Goal: Task Accomplishment & Management: Complete application form

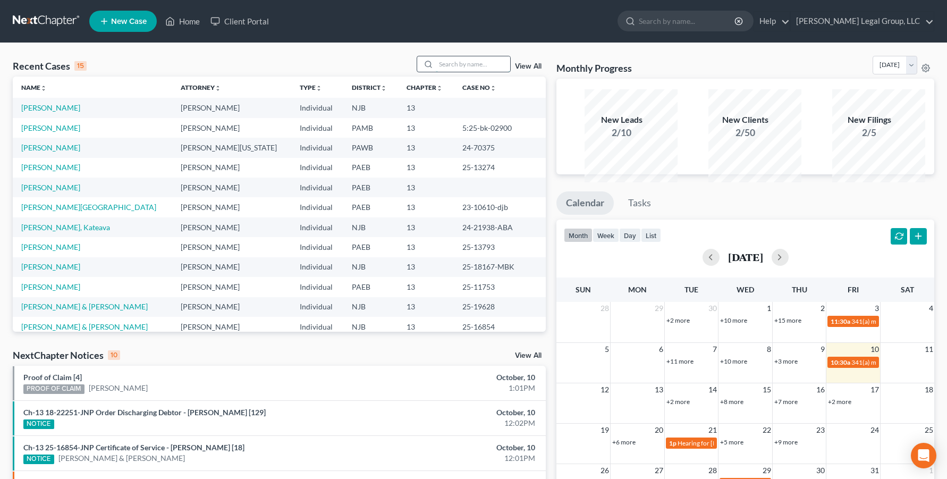
click at [436, 72] on input "search" at bounding box center [473, 63] width 74 height 15
type input "marin"
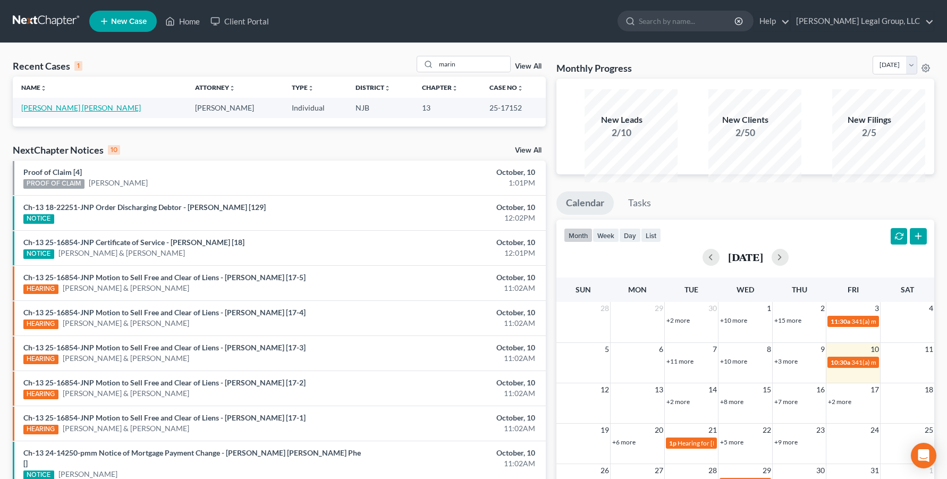
click at [104, 112] on link "[PERSON_NAME] [PERSON_NAME]" at bounding box center [81, 107] width 120 height 9
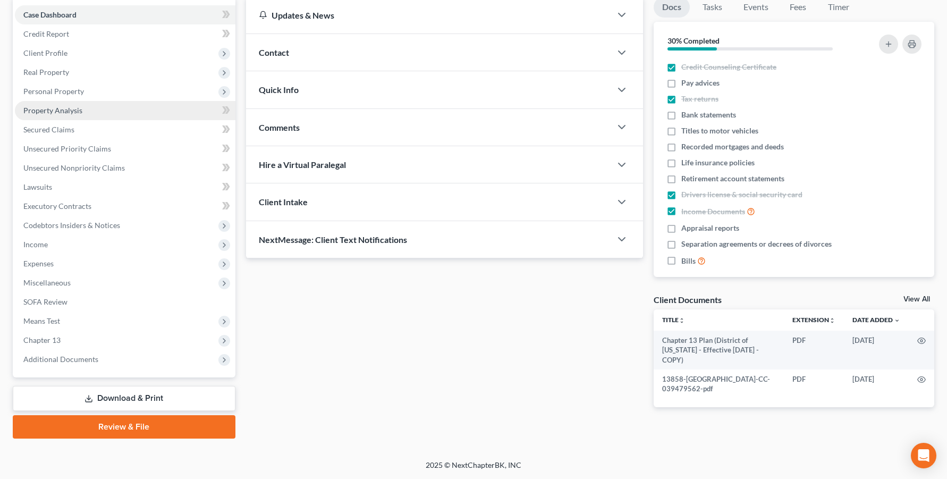
scroll to position [159, 0]
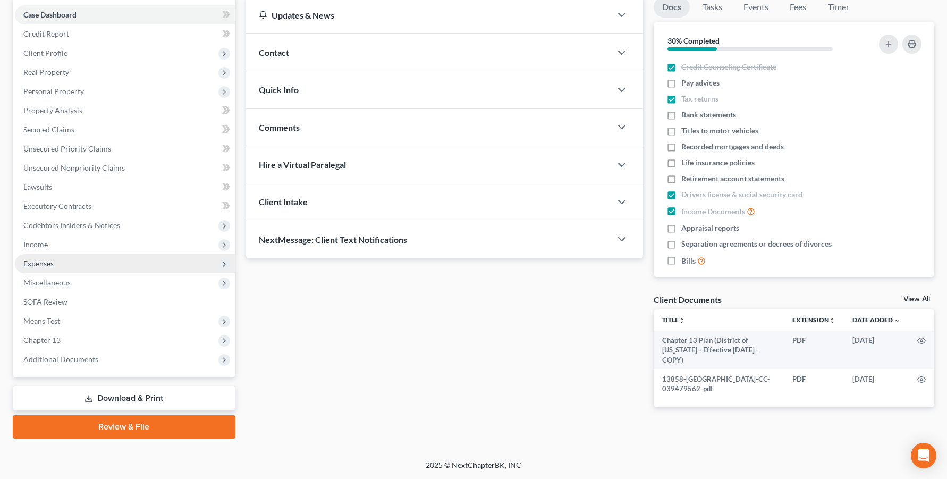
click at [97, 273] on span "Expenses" at bounding box center [125, 263] width 220 height 19
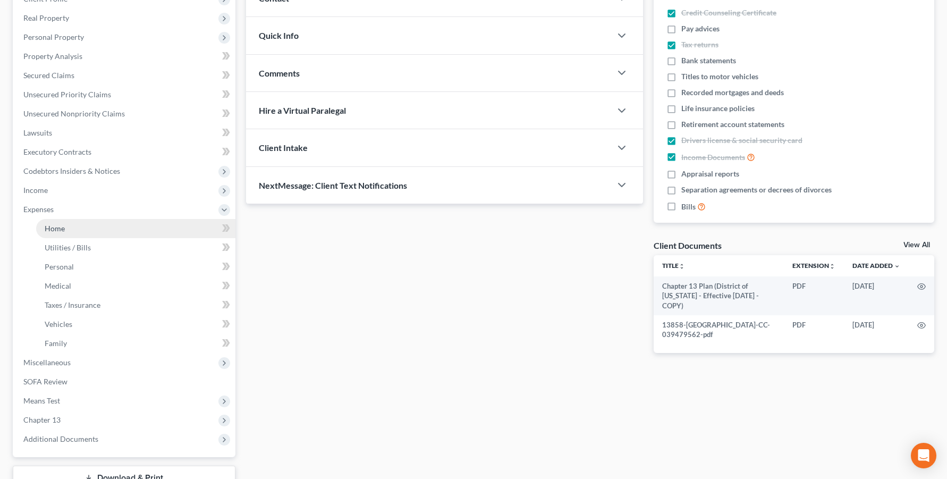
click at [98, 238] on link "Home" at bounding box center [135, 228] width 199 height 19
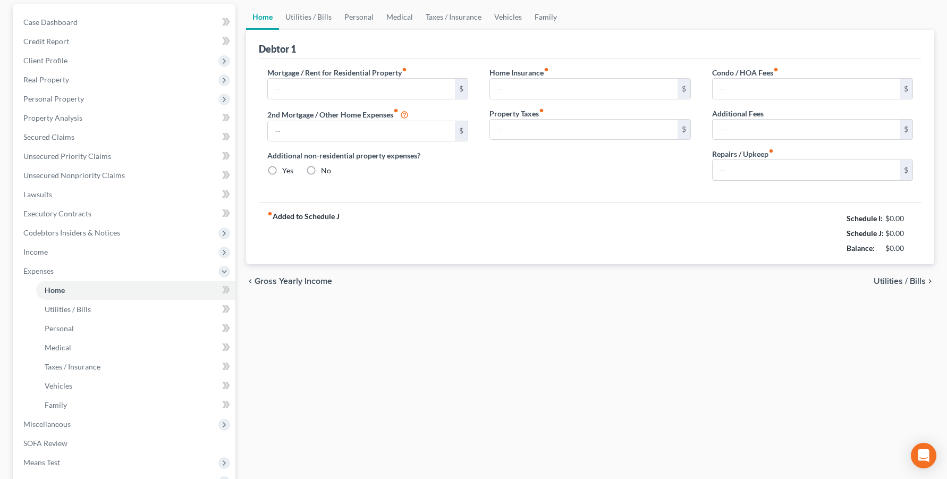
type input "2,781.00"
type input "0.00"
radio input "true"
type input "0.00"
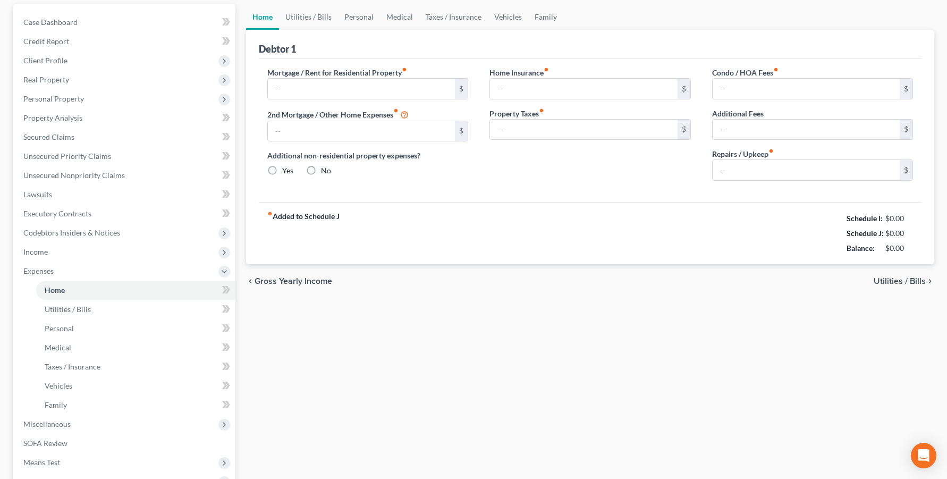
type input "0.00"
type input "50.00"
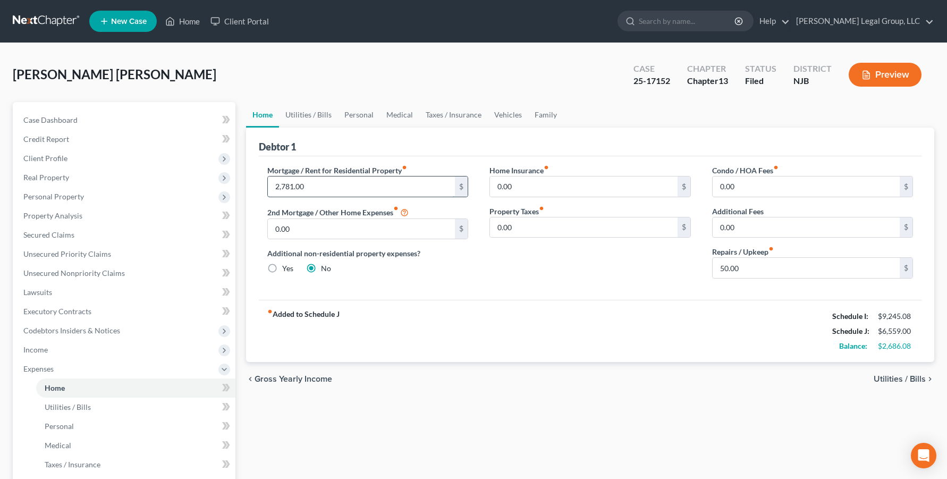
click at [333, 197] on input "2,781.00" at bounding box center [362, 186] width 188 height 20
click at [384, 197] on input "2,636." at bounding box center [362, 186] width 188 height 20
click at [363, 197] on input "2,636." at bounding box center [362, 186] width 188 height 20
type input "2,636.69"
click at [429, 156] on div "Debtor 1" at bounding box center [590, 142] width 663 height 29
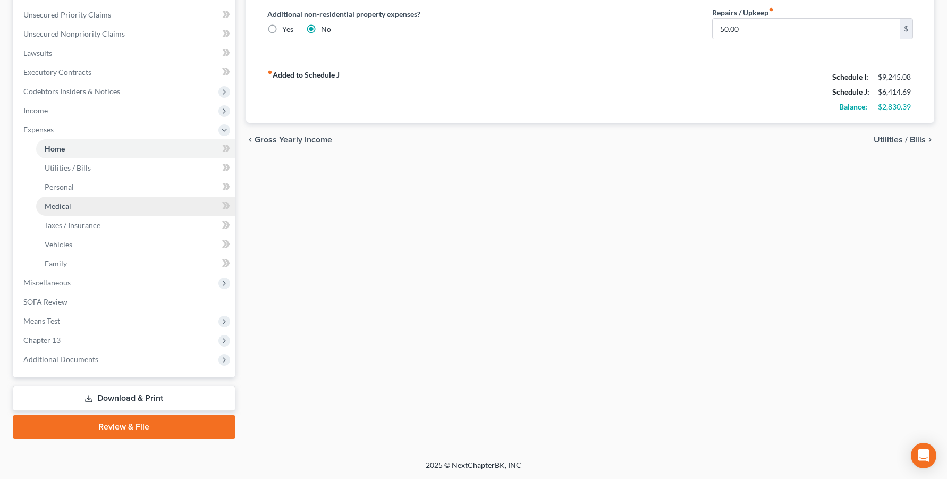
scroll to position [319, 0]
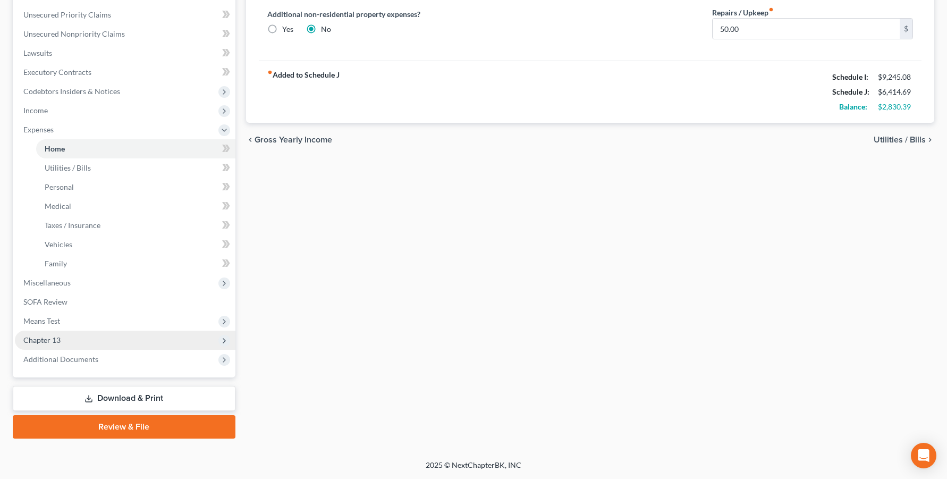
click at [61, 344] on span "Chapter 13" at bounding box center [41, 339] width 37 height 9
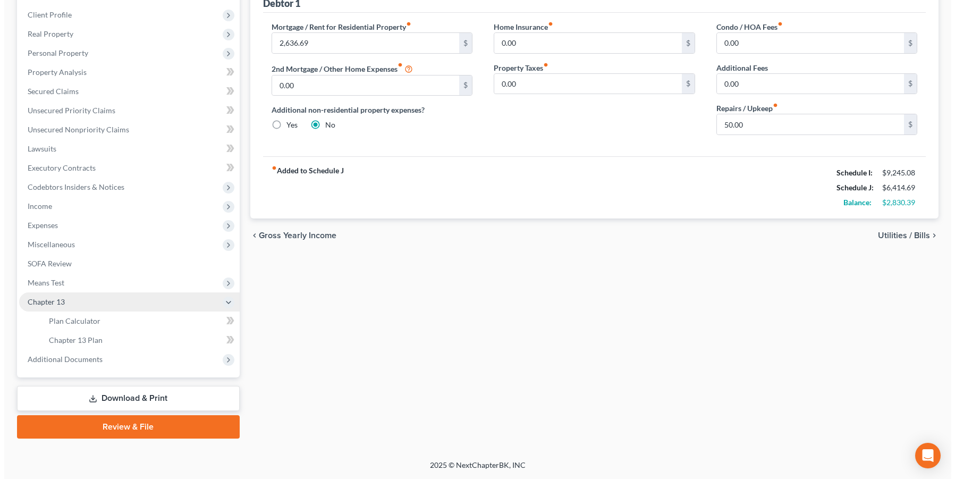
scroll to position [296, 0]
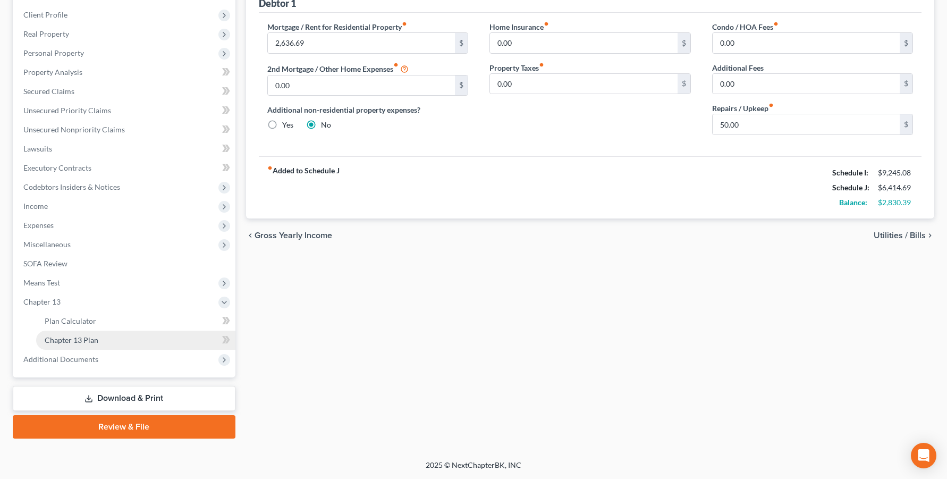
click at [95, 335] on span "Chapter 13 Plan" at bounding box center [72, 339] width 54 height 9
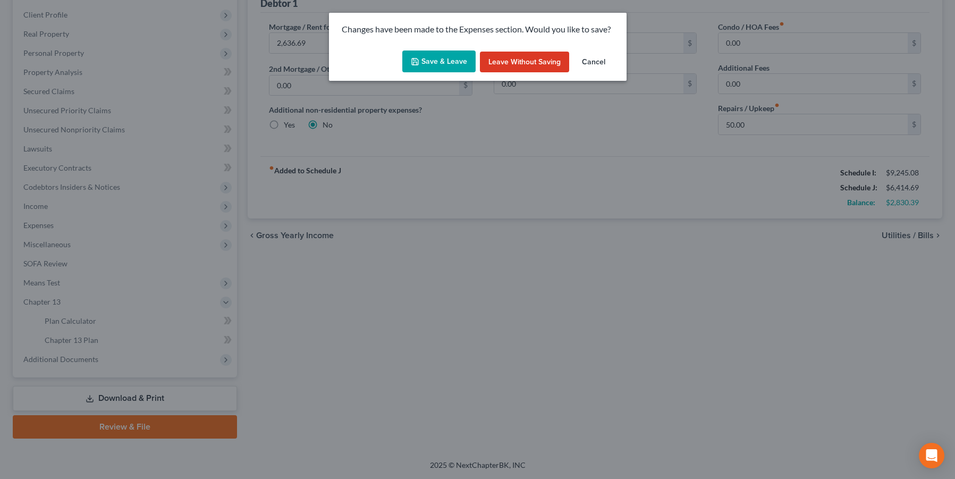
click at [429, 73] on button "Save & Leave" at bounding box center [438, 61] width 73 height 22
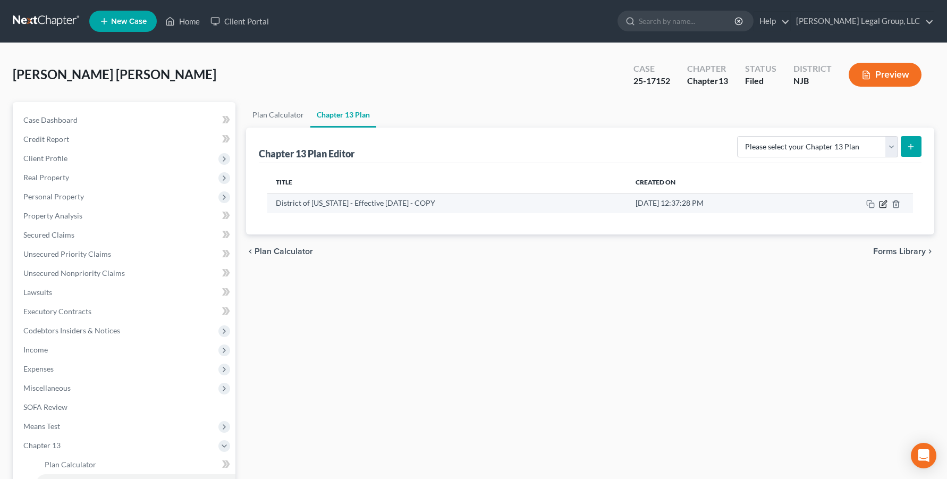
click at [879, 207] on icon "button" at bounding box center [882, 204] width 6 height 6
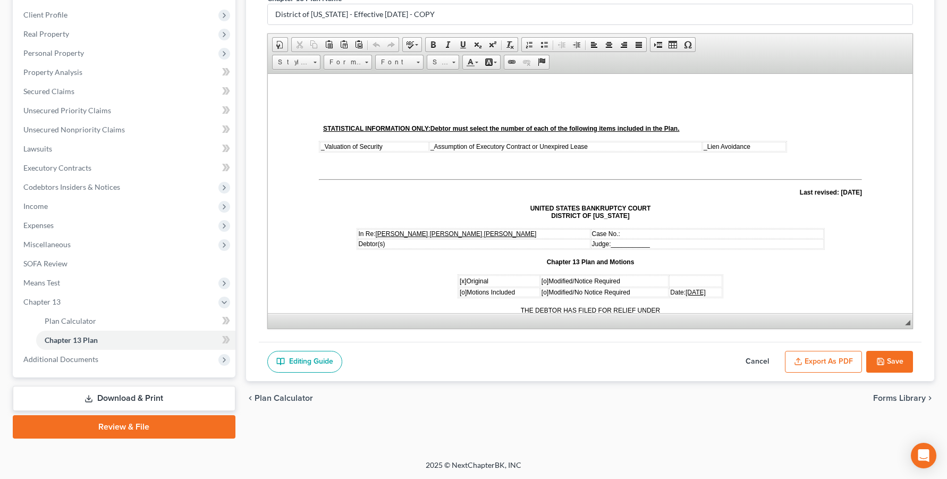
scroll to position [266, 0]
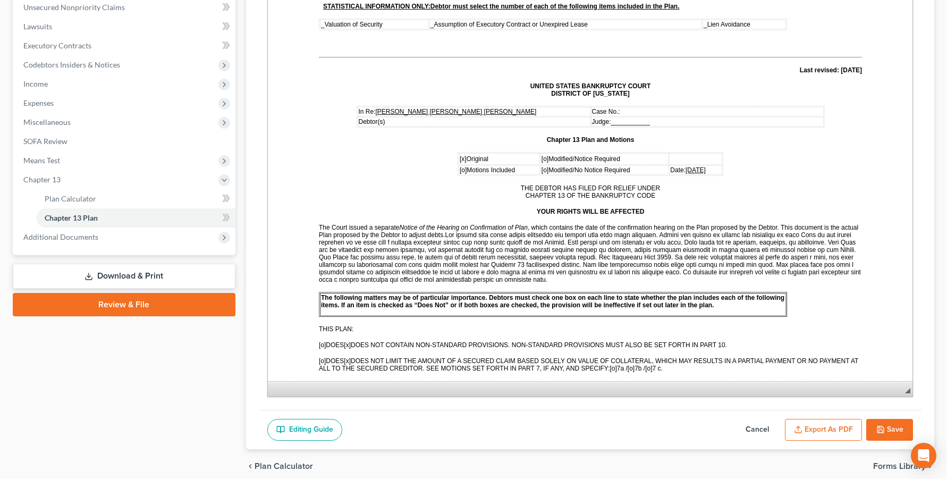
drag, startPoint x: 901, startPoint y: 244, endPoint x: 910, endPoint y: 424, distance: 180.4
click at [913, 410] on div "Chapter 13 Plan Name District of [US_STATE] - Effective [DATE] - COPY Rich Text…" at bounding box center [590, 136] width 663 height 548
click at [615, 125] on span "___________" at bounding box center [629, 121] width 39 height 7
paste body
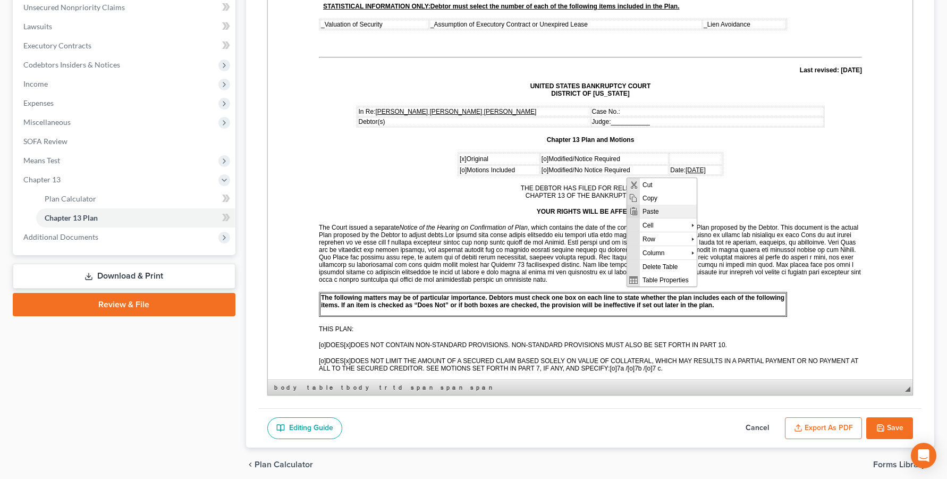
scroll to position [0, 0]
click at [662, 213] on span "Paste" at bounding box center [667, 210] width 57 height 13
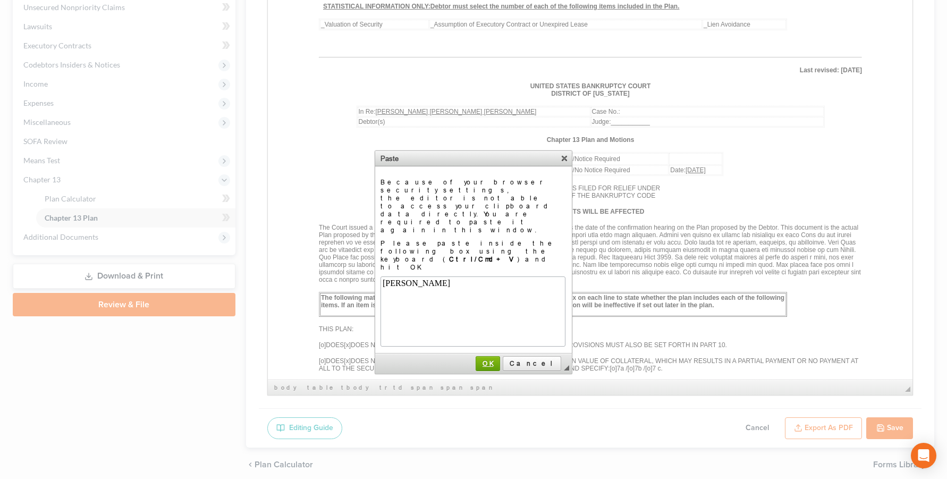
click at [499, 359] on span "OK" at bounding box center [487, 363] width 23 height 8
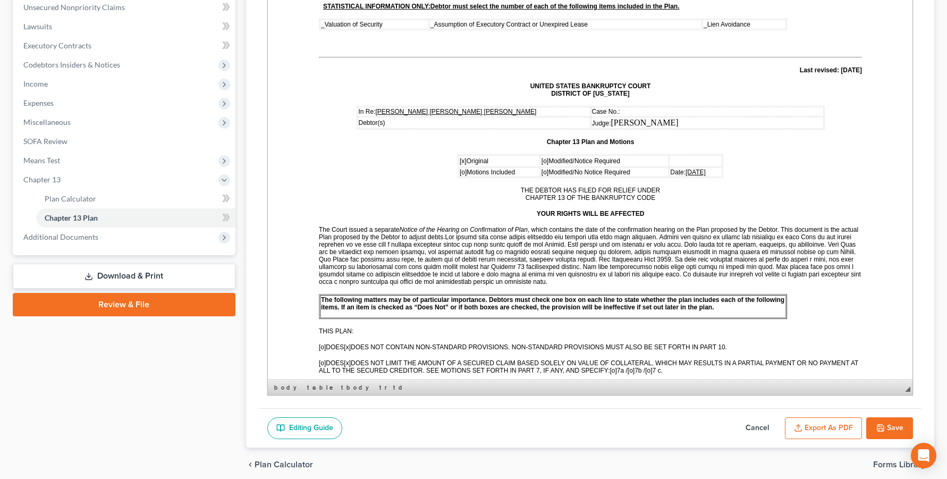
click at [614, 115] on p "Case No.:" at bounding box center [706, 111] width 231 height 7
click at [660, 173] on span "Paste" at bounding box center [662, 173] width 57 height 13
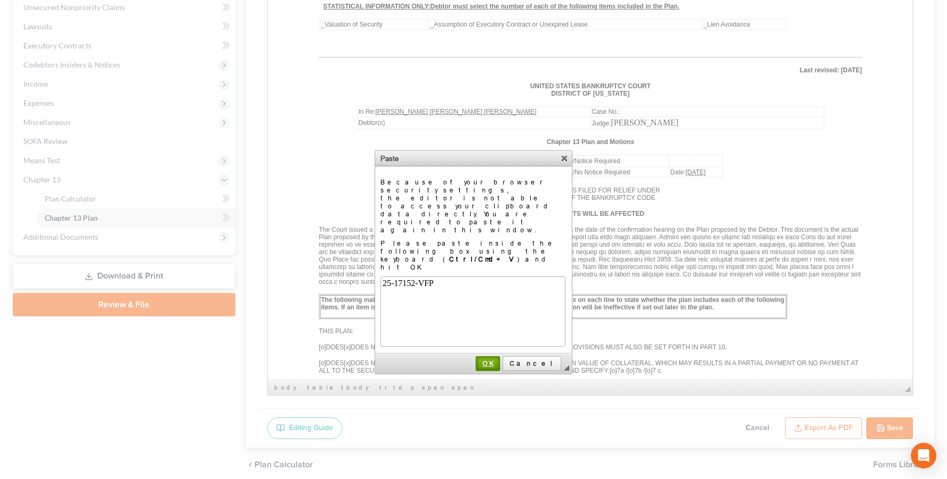
click at [499, 359] on span "OK" at bounding box center [488, 363] width 22 height 8
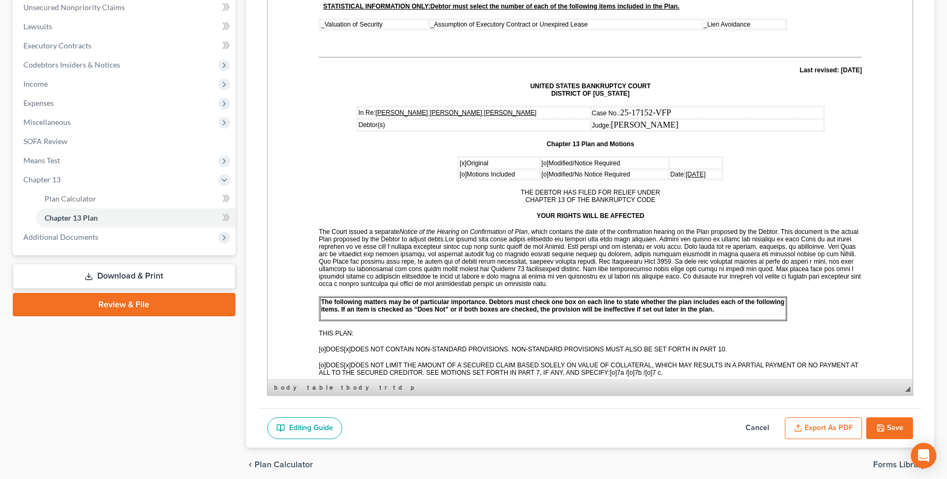
drag, startPoint x: 682, startPoint y: 146, endPoint x: 609, endPoint y: 133, distance: 73.3
click at [609, 131] on tbody "In Re: [PERSON_NAME] [PERSON_NAME] [PERSON_NAME] Case No.: 25-17152-VFP ​ Debto…" at bounding box center [590, 119] width 466 height 24
click at [717, 131] on td "Judge: [PERSON_NAME]" at bounding box center [706, 125] width 233 height 12
drag, startPoint x: 684, startPoint y: 142, endPoint x: 770, endPoint y: 146, distance: 86.1
click at [607, 131] on td "Judge: [PERSON_NAME]" at bounding box center [706, 125] width 233 height 12
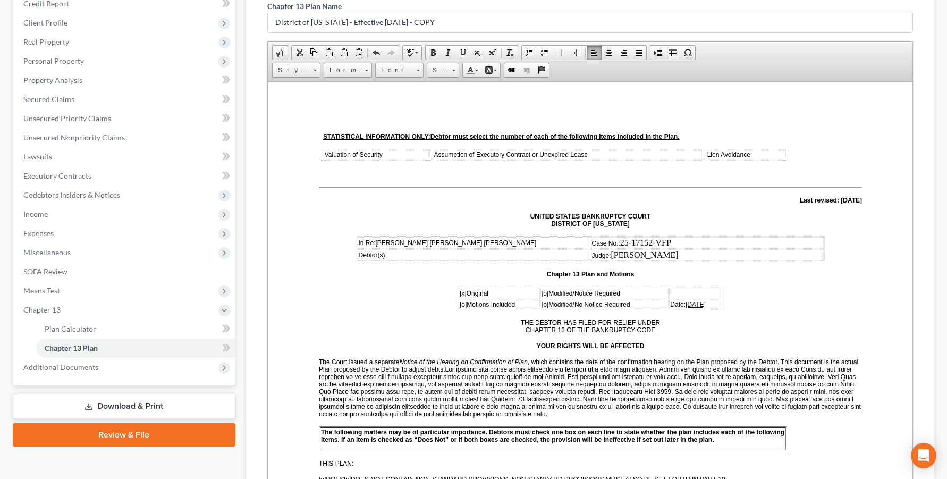
scroll to position [159, 0]
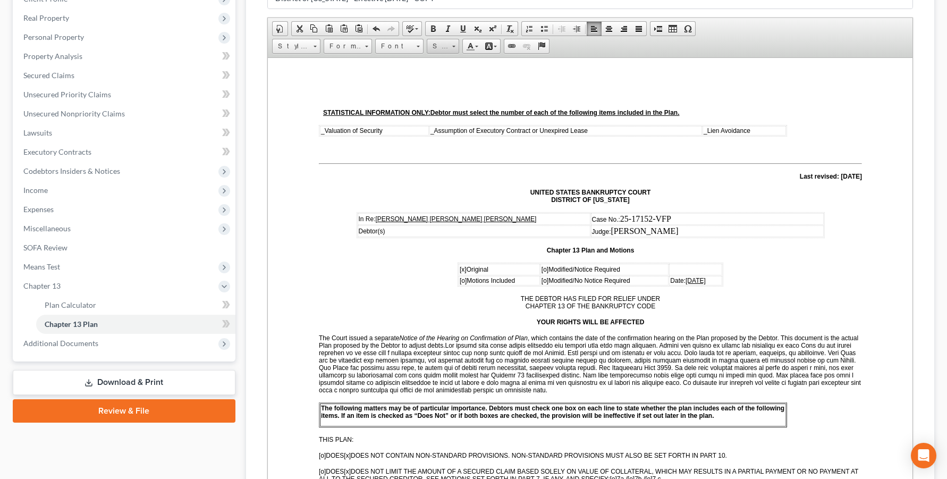
click at [455, 50] on span at bounding box center [453, 45] width 3 height 10
click at [469, 126] on link "14" at bounding box center [465, 119] width 61 height 14
drag, startPoint x: 674, startPoint y: 232, endPoint x: 612, endPoint y: 233, distance: 61.6
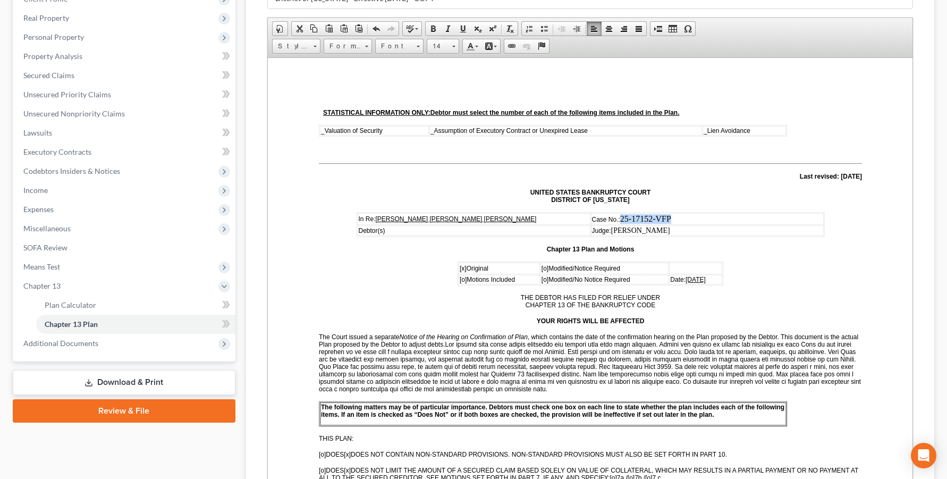
click at [612, 223] on p "Case No.: 25-17152-VFP" at bounding box center [706, 219] width 231 height 10
click at [455, 47] on span at bounding box center [453, 47] width 3 height 2
click at [456, 115] on link "14" at bounding box center [465, 108] width 61 height 14
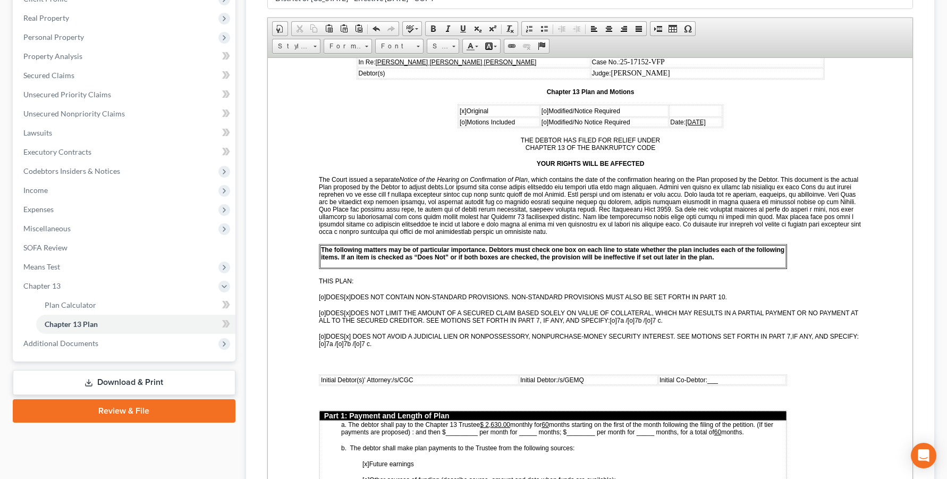
scroll to position [159, 0]
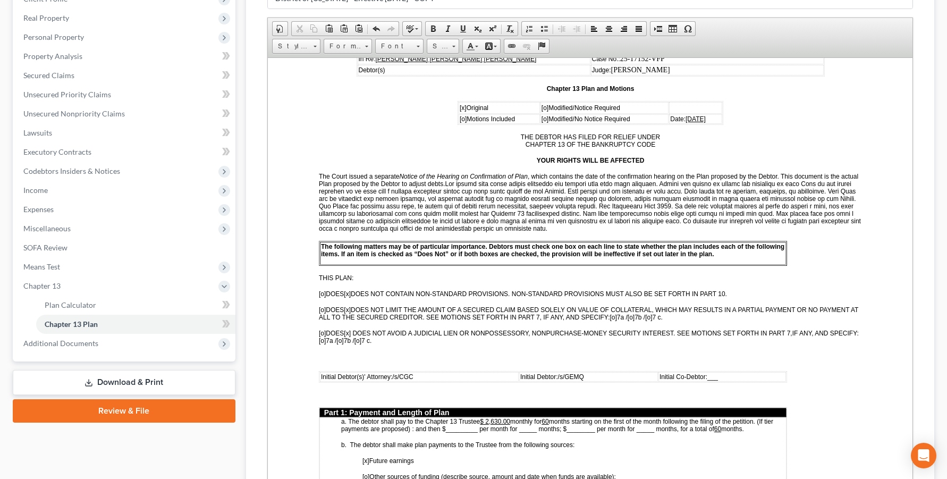
click at [685, 122] on span "[DATE]" at bounding box center [695, 118] width 20 height 7
drag, startPoint x: 680, startPoint y: 139, endPoint x: 669, endPoint y: 143, distance: 11.4
click at [685, 122] on span "[DATE]" at bounding box center [695, 118] width 20 height 7
drag, startPoint x: 698, startPoint y: 141, endPoint x: 664, endPoint y: 138, distance: 34.2
click at [665, 123] on td "Date: [DATE]" at bounding box center [685, 119] width 72 height 10
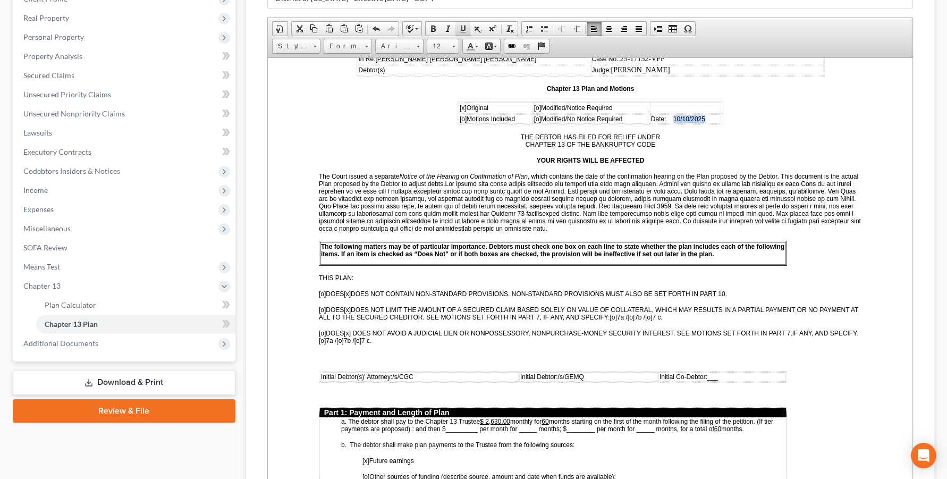
click at [467, 33] on span at bounding box center [462, 28] width 9 height 9
click at [536, 111] on span "[o]" at bounding box center [539, 107] width 7 height 7
click at [459, 111] on span "[x]" at bounding box center [462, 107] width 7 height 7
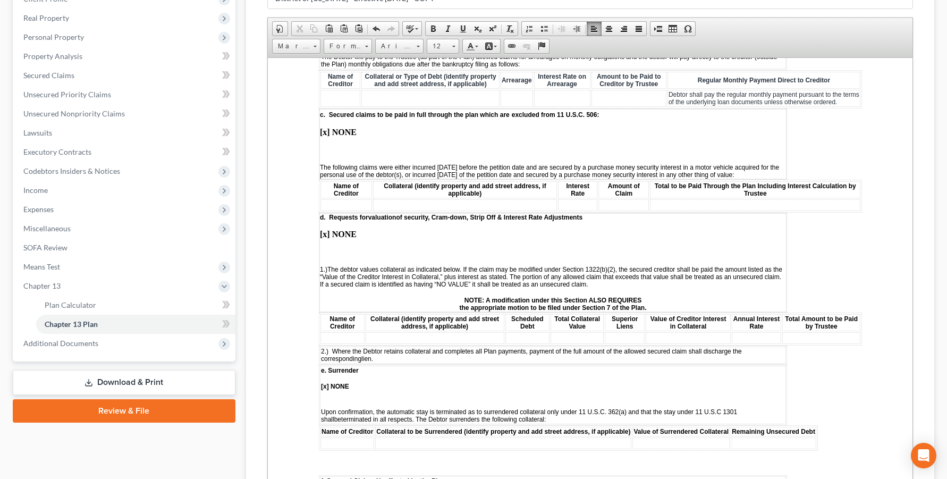
scroll to position [1275, 0]
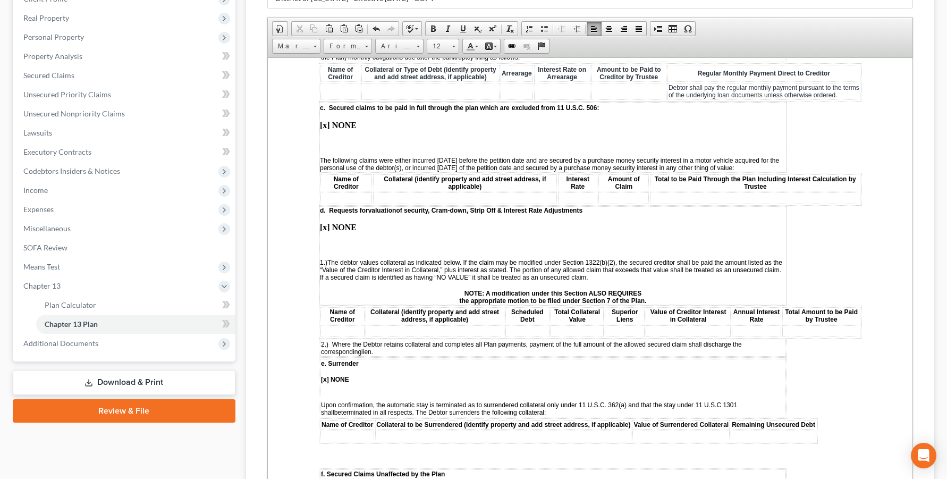
drag, startPoint x: 456, startPoint y: 125, endPoint x: 369, endPoint y: 105, distance: 89.8
click at [455, 47] on span at bounding box center [453, 47] width 3 height 2
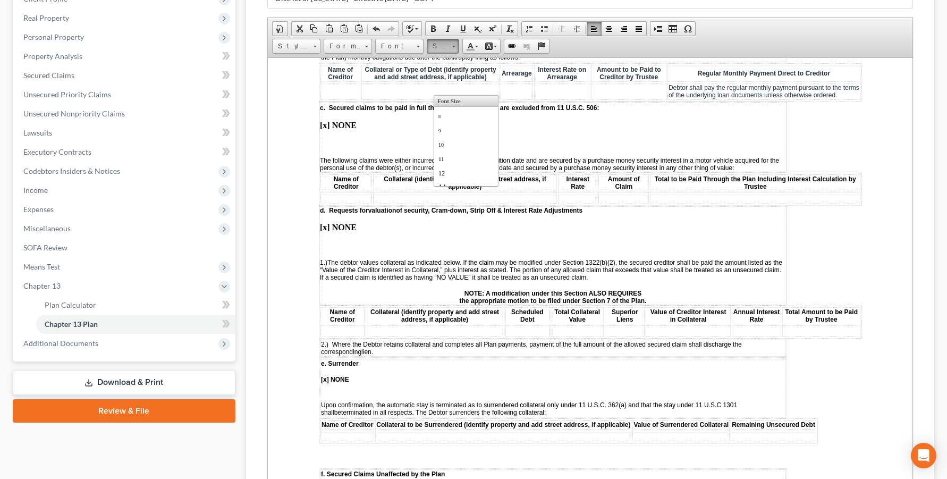
scroll to position [21, 0]
click at [468, 172] on link "14" at bounding box center [465, 165] width 61 height 14
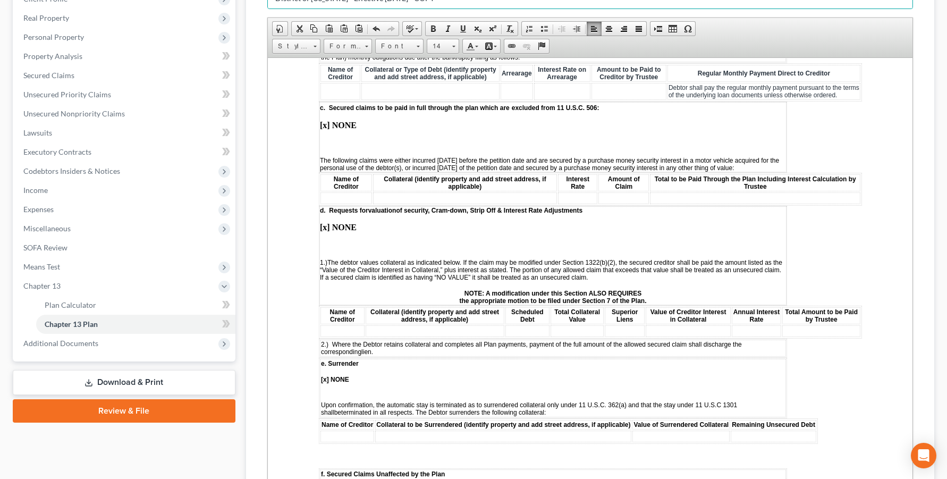
click at [581, 19] on p "[x] NONE" at bounding box center [552, 15] width 464 height 10
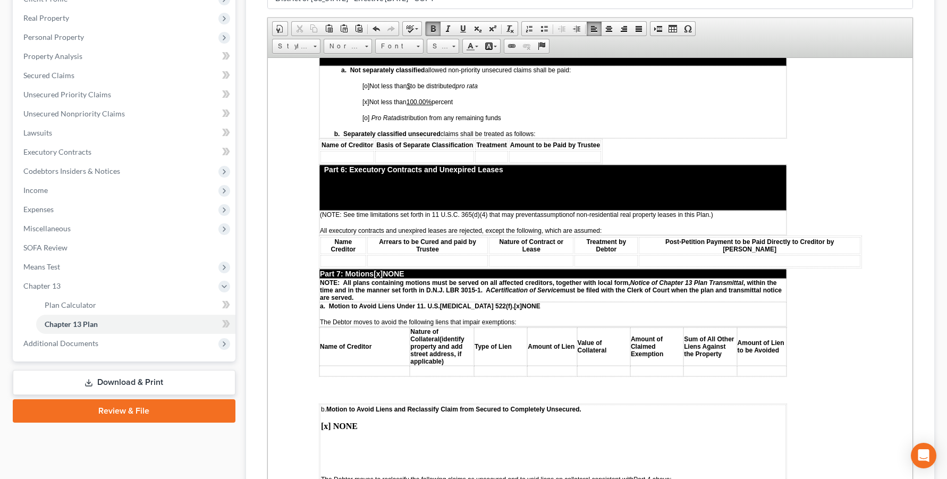
scroll to position [1966, 0]
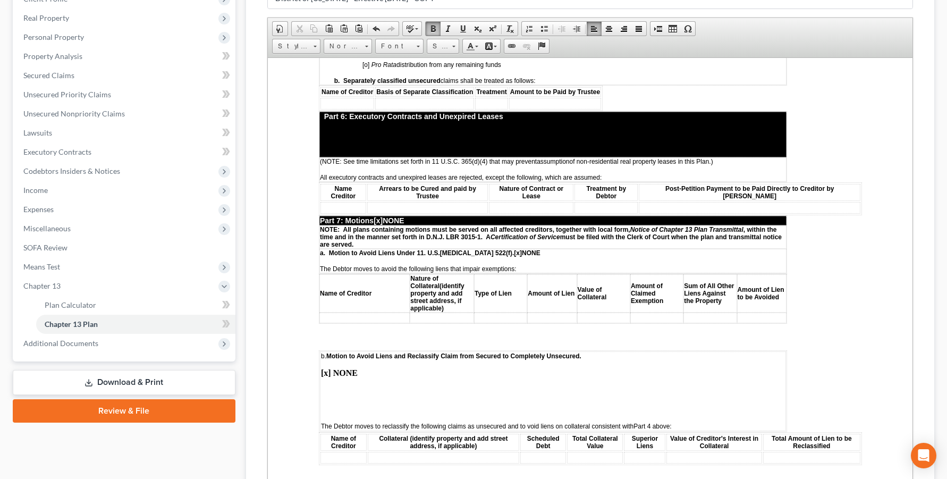
drag, startPoint x: 757, startPoint y: 198, endPoint x: 324, endPoint y: 172, distance: 434.3
click at [455, 50] on span at bounding box center [453, 45] width 3 height 10
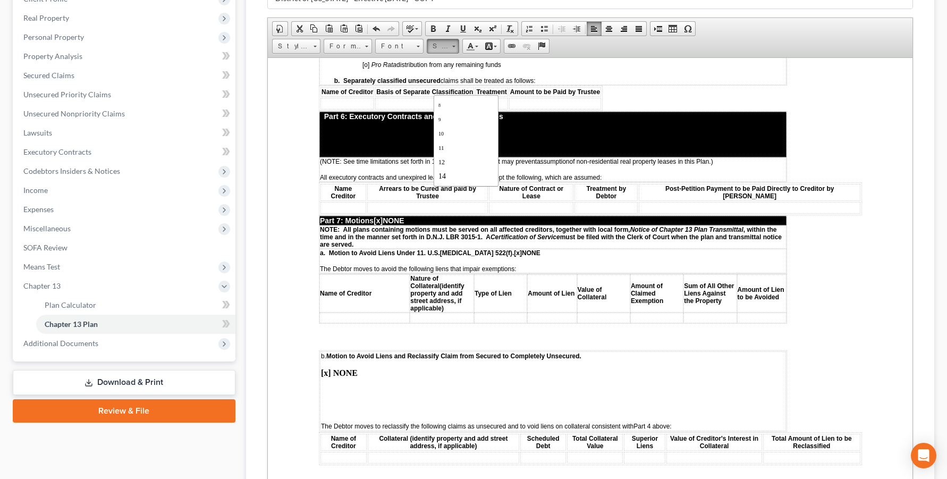
scroll to position [21, 0]
click at [480, 172] on link "14" at bounding box center [465, 165] width 61 height 14
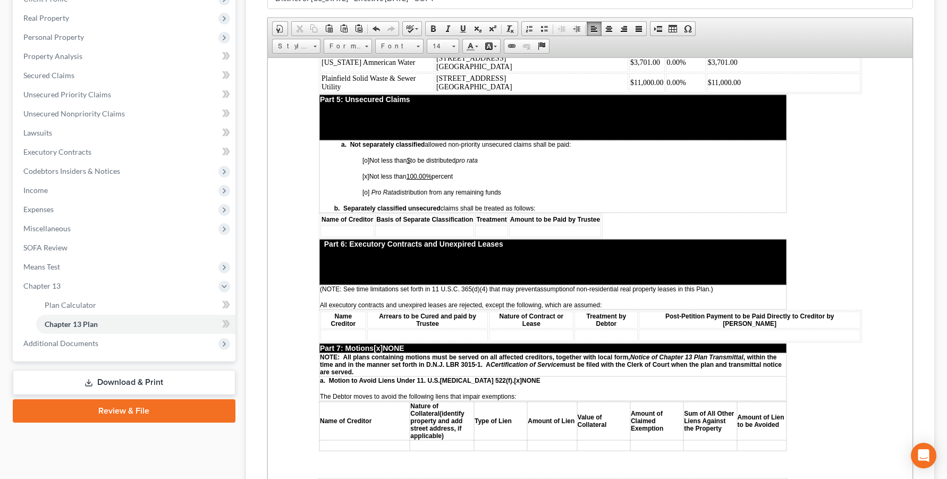
scroll to position [1859, 0]
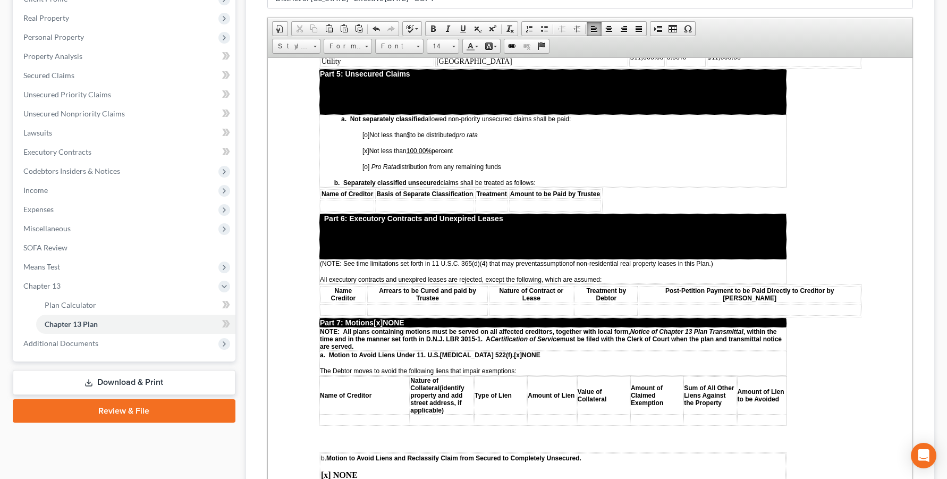
click at [365, 66] on td "Plainfield Solid Waste & Sewer Utility" at bounding box center [377, 56] width 114 height 19
click at [635, 61] on span "$11,000.00" at bounding box center [639, 57] width 33 height 8
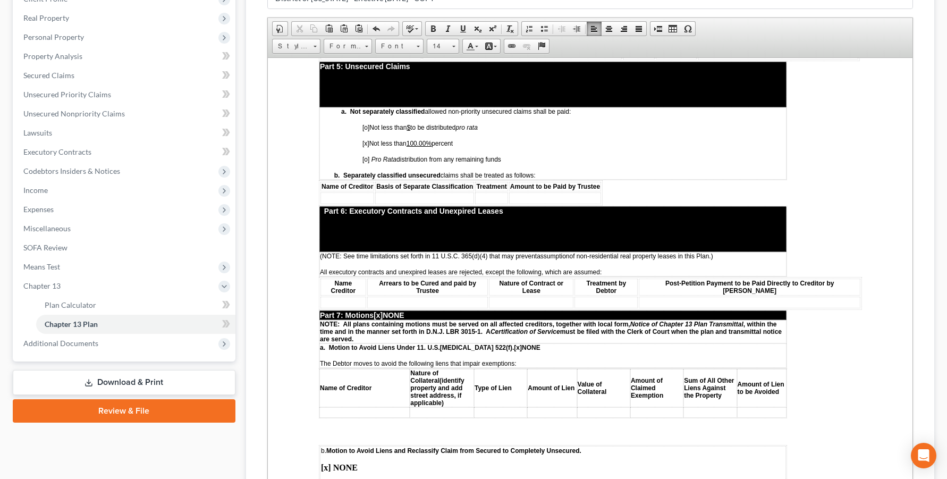
drag, startPoint x: 718, startPoint y: 271, endPoint x: 322, endPoint y: 271, distance: 395.3
click at [322, 39] on tr "[US_STATE] Amnerican Water [STREET_ADDRESS] $3,701.00 0.00% $3,701.00" at bounding box center [589, 29] width 538 height 19
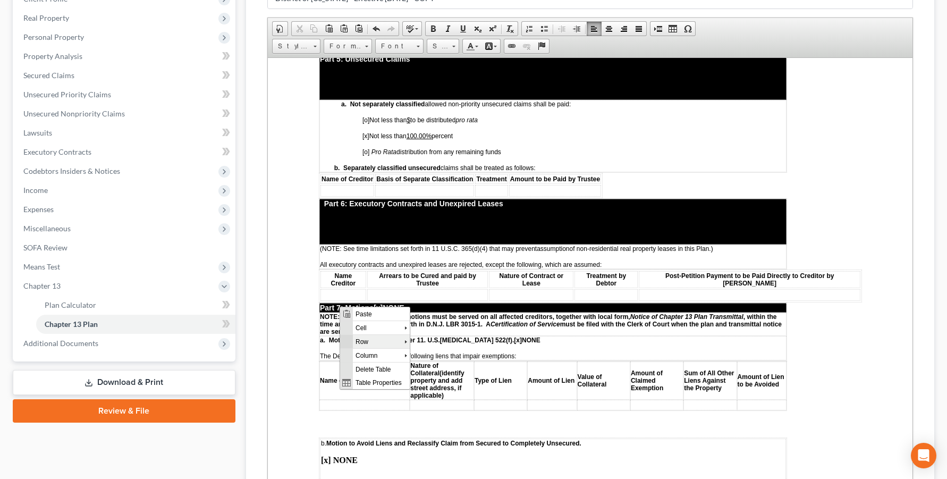
scroll to position [0, 0]
click at [444, 364] on span "Delete Rows" at bounding box center [453, 367] width 62 height 13
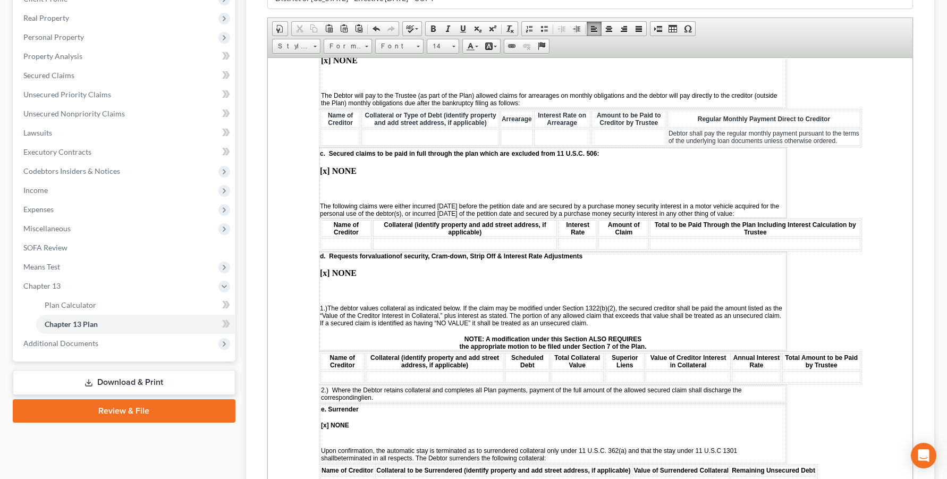
scroll to position [1222, 0]
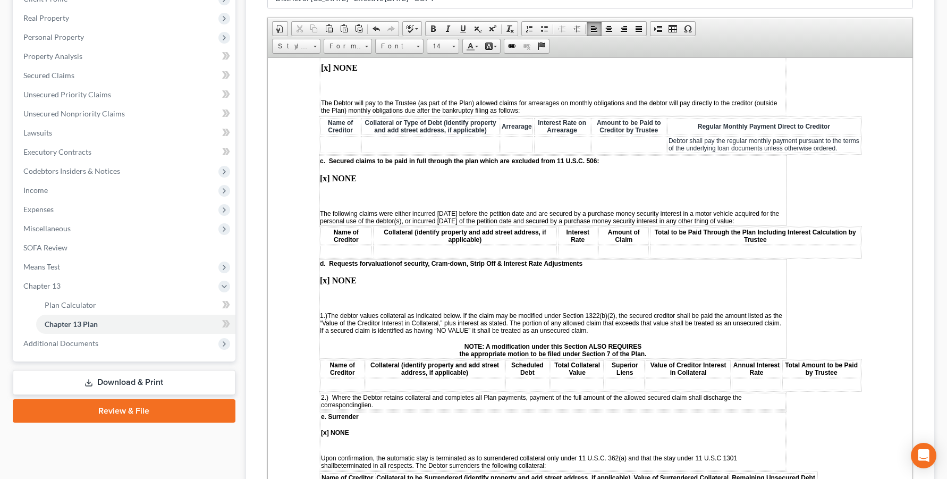
click at [343, 152] on td at bounding box center [340, 143] width 40 height 17
click at [388, 359] on span "Paste" at bounding box center [391, 358] width 57 height 13
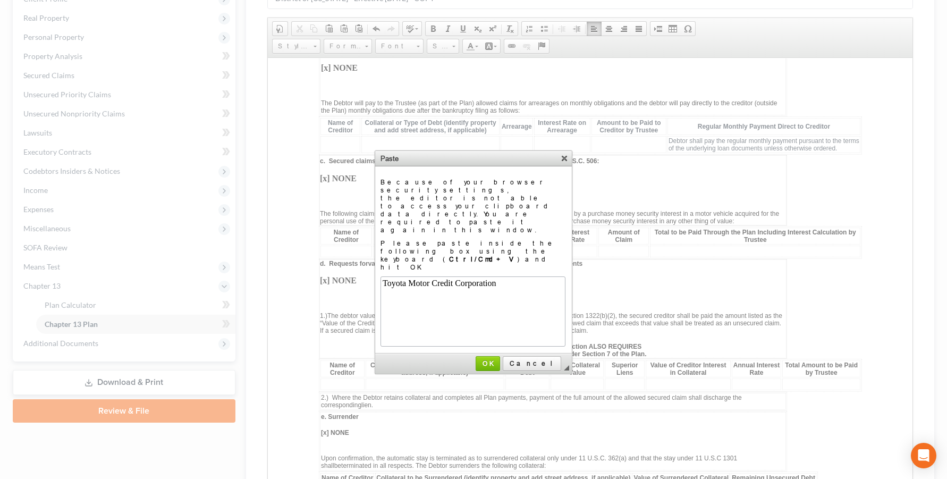
scroll to position [0, 0]
click at [499, 359] on span "OK" at bounding box center [487, 363] width 23 height 8
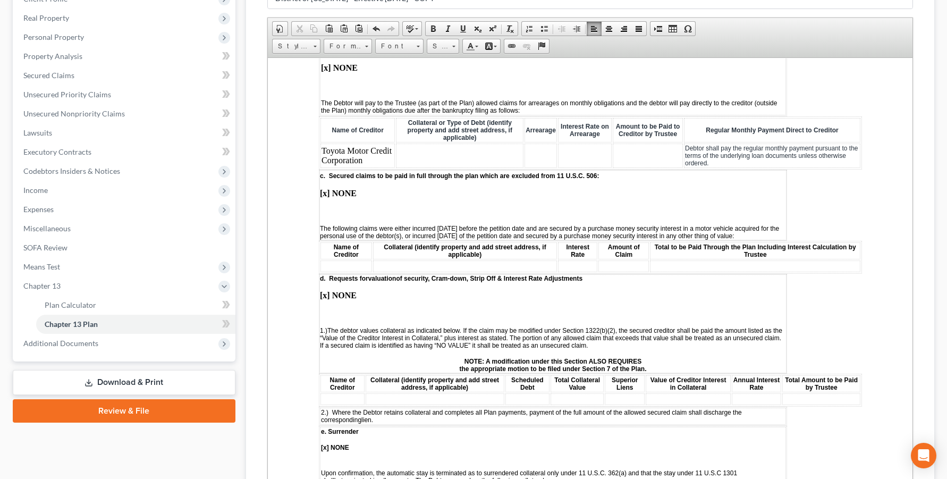
click at [460, 167] on td at bounding box center [459, 155] width 128 height 24
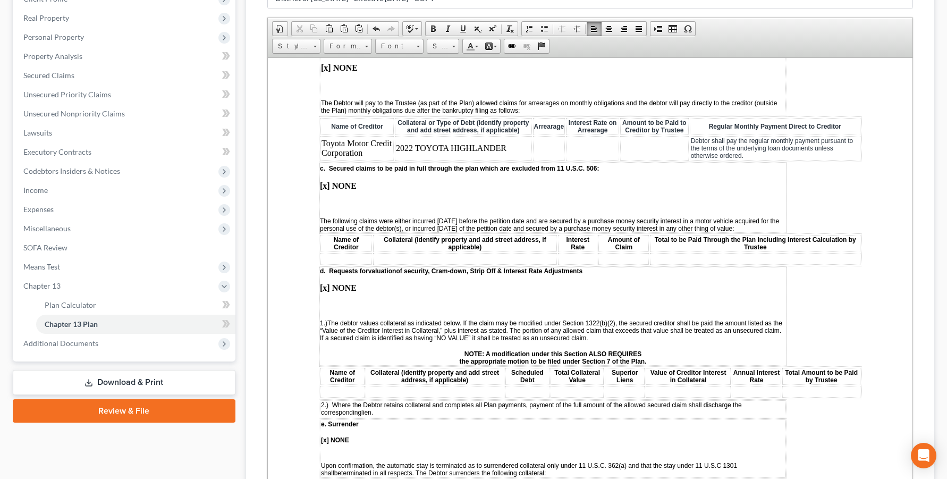
click at [555, 160] on td at bounding box center [548, 147] width 32 height 24
click at [589, 160] on td at bounding box center [591, 147] width 53 height 24
drag, startPoint x: 662, startPoint y: 309, endPoint x: 322, endPoint y: 309, distance: 340.0
click at [322, 160] on tr "Toyota Motor Credit Corporation 2022 TOYOTA HIGHLANDER $692.00 0.00% $692.00 De…" at bounding box center [590, 147] width 540 height 24
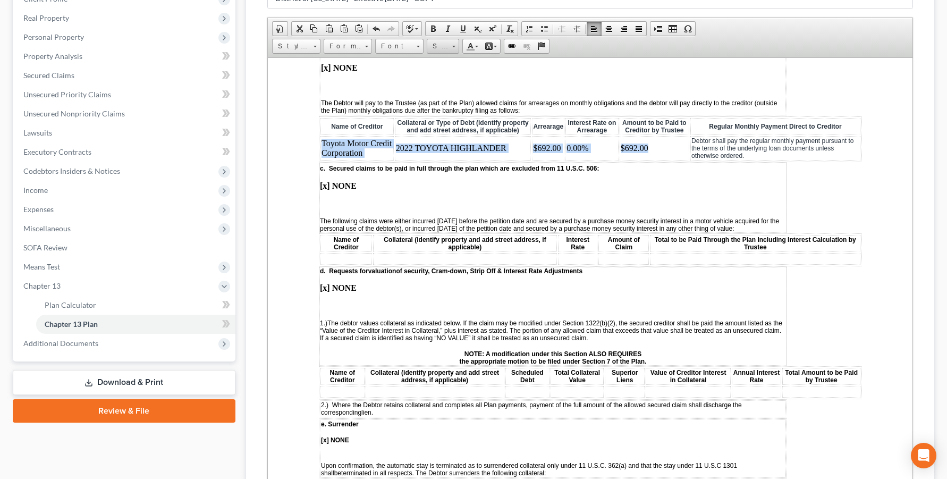
click at [459, 54] on link "Size" at bounding box center [443, 46] width 32 height 15
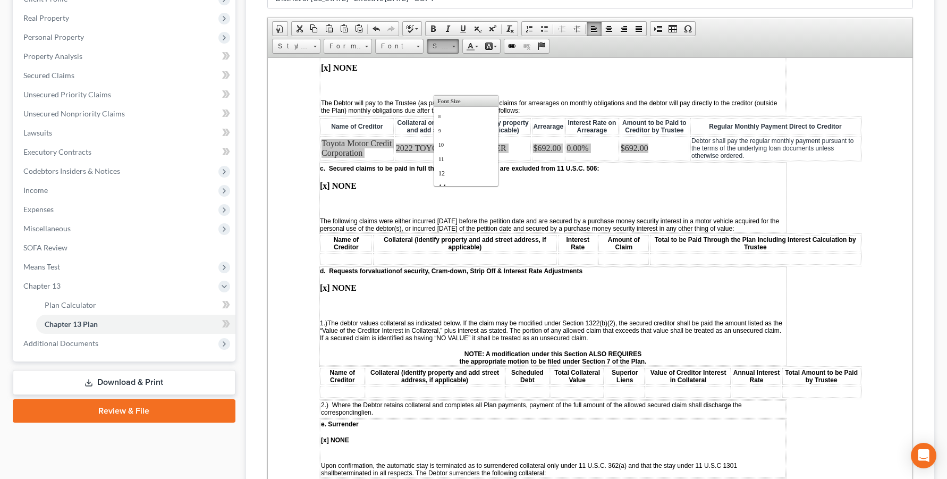
scroll to position [21, 0]
click at [477, 172] on link "14" at bounding box center [465, 165] width 61 height 14
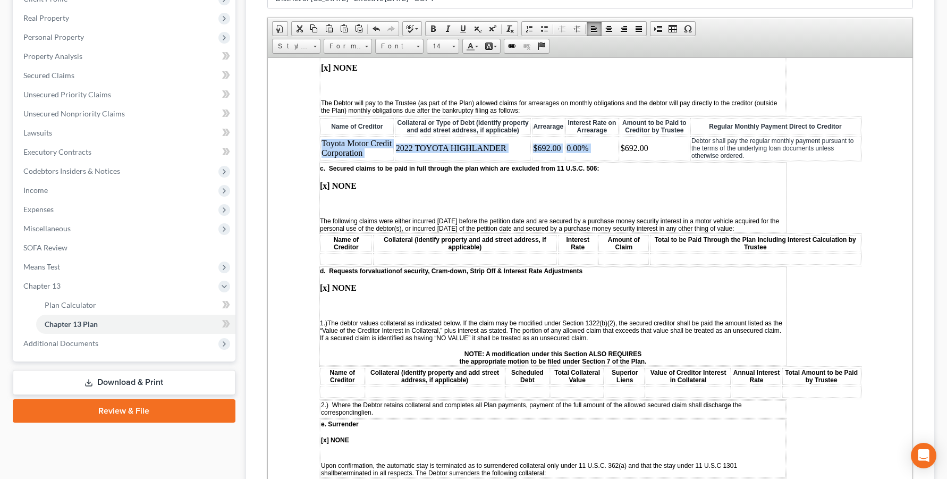
scroll to position [0, 0]
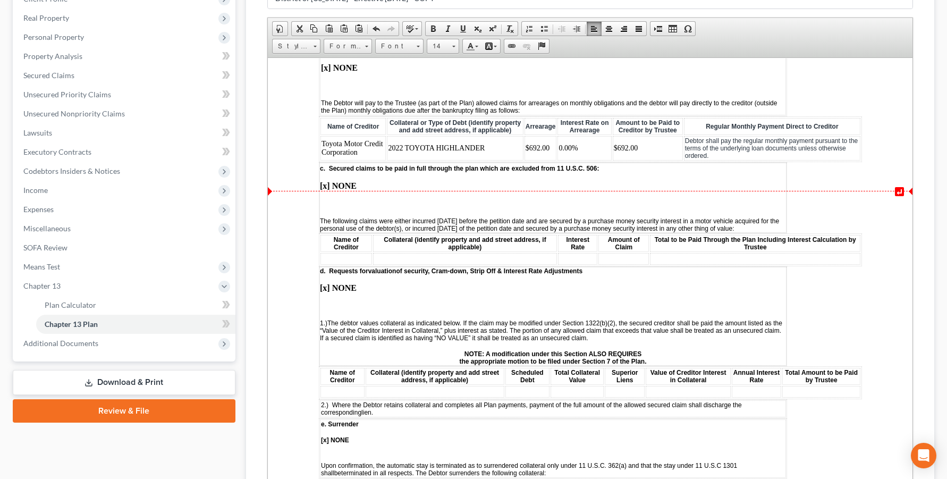
click at [580, 115] on td "b. Curing and Maintaining Payments on Non-Principal Residence & other loans or …" at bounding box center [552, 80] width 466 height 69
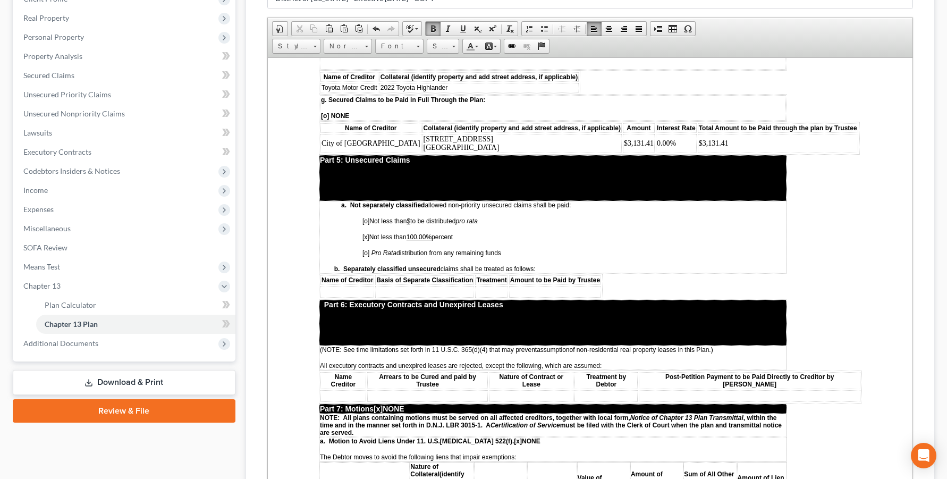
scroll to position [1806, 0]
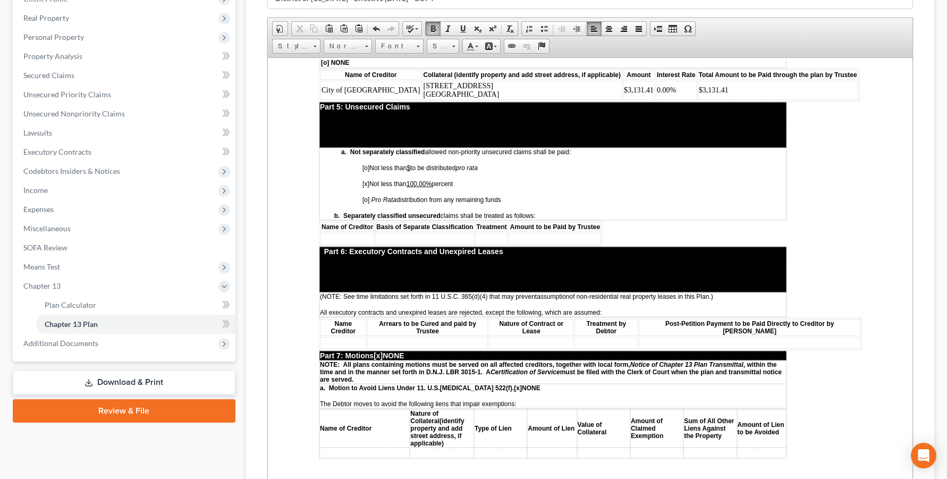
drag, startPoint x: 451, startPoint y: 260, endPoint x: 317, endPoint y: 257, distance: 133.9
click at [318, 40] on table "Name of Creditor Collateral (identify property and add street address, if appli…" at bounding box center [448, 28] width 261 height 23
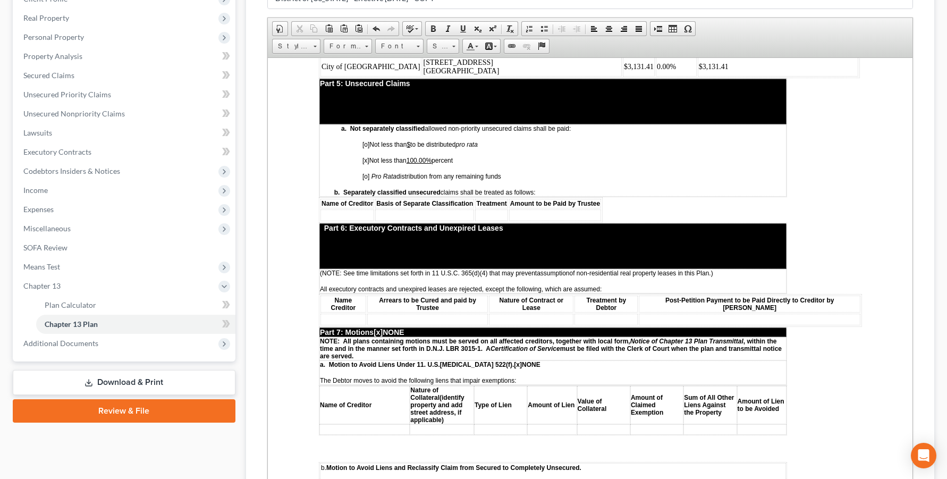
click at [326, 43] on span "[o] NONE" at bounding box center [334, 38] width 28 height 7
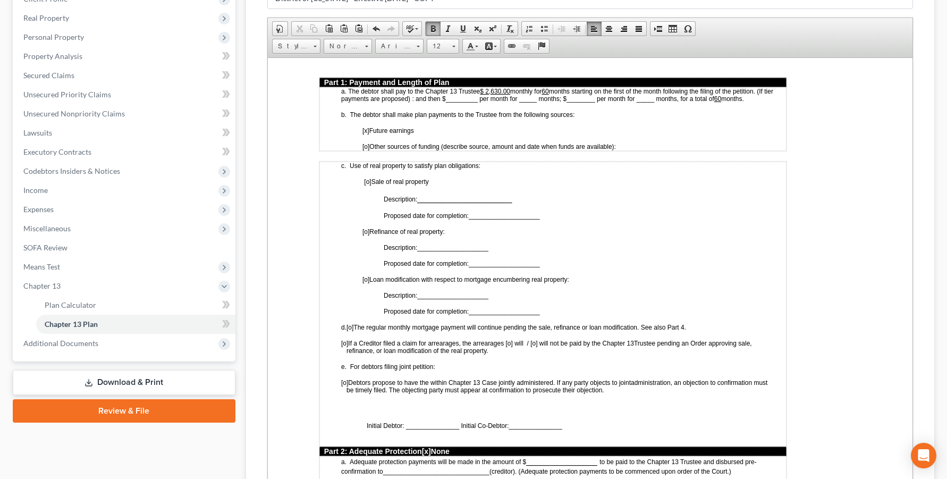
scroll to position [531, 0]
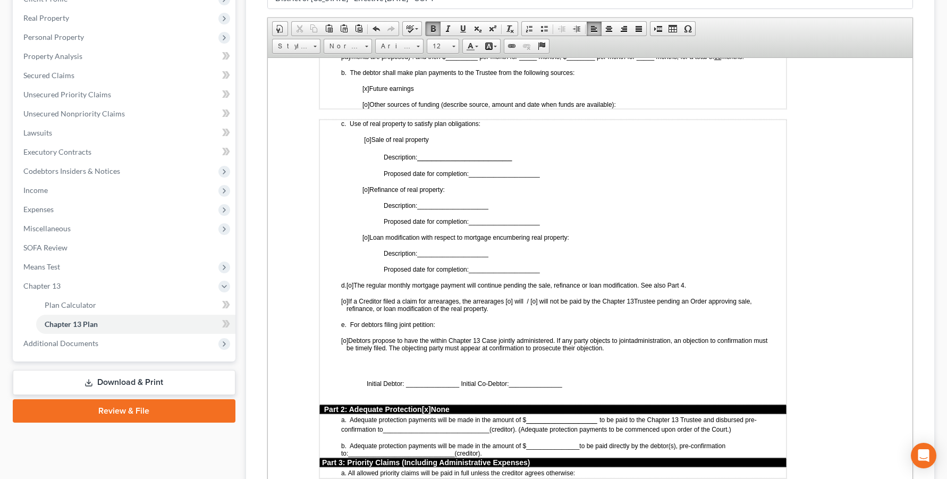
click at [560, 60] on span "months starting on the first of the month following the filing of the petition.…" at bounding box center [557, 52] width 432 height 16
drag, startPoint x: 562, startPoint y: 103, endPoint x: 556, endPoint y: 104, distance: 5.3
click at [556, 60] on p "a. The debtor shall pay to the Chapter 13 Trustee $ 2,630.00 monthly for 60 mon…" at bounding box center [563, 52] width 445 height 15
click at [445, 60] on span "months starting on the first of the month following the filing of the petition.…" at bounding box center [555, 52] width 428 height 15
click at [476, 60] on span "months starting on the first of the month following the filing of the petition.…" at bounding box center [555, 52] width 428 height 15
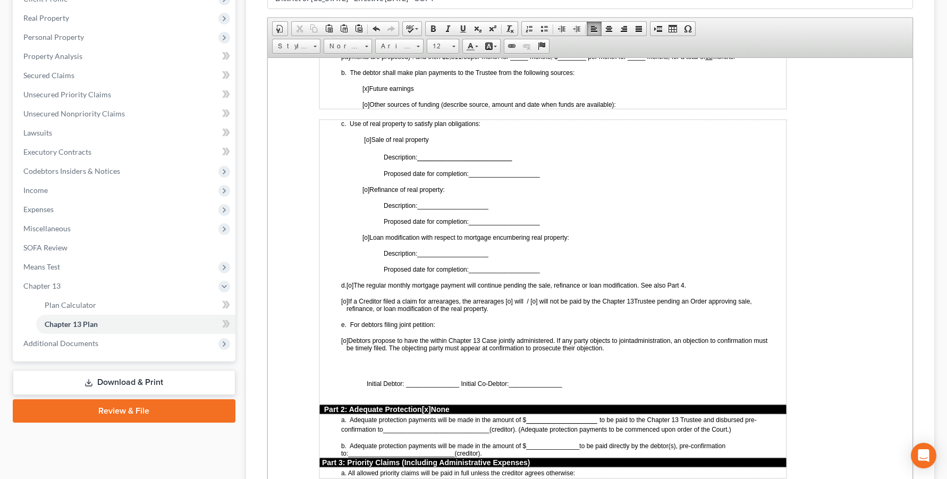
click at [518, 60] on span "months starting on the first of the month following the filing of the petition.…" at bounding box center [555, 52] width 428 height 15
click at [529, 60] on span "months starting on the first of the month following the filing of the petition.…" at bounding box center [555, 52] width 428 height 16
drag, startPoint x: 520, startPoint y: 111, endPoint x: 510, endPoint y: 111, distance: 9.6
click at [510, 60] on span "months starting on the first of the month following the filing of the petition.…" at bounding box center [555, 52] width 428 height 15
click at [467, 33] on span at bounding box center [462, 28] width 9 height 9
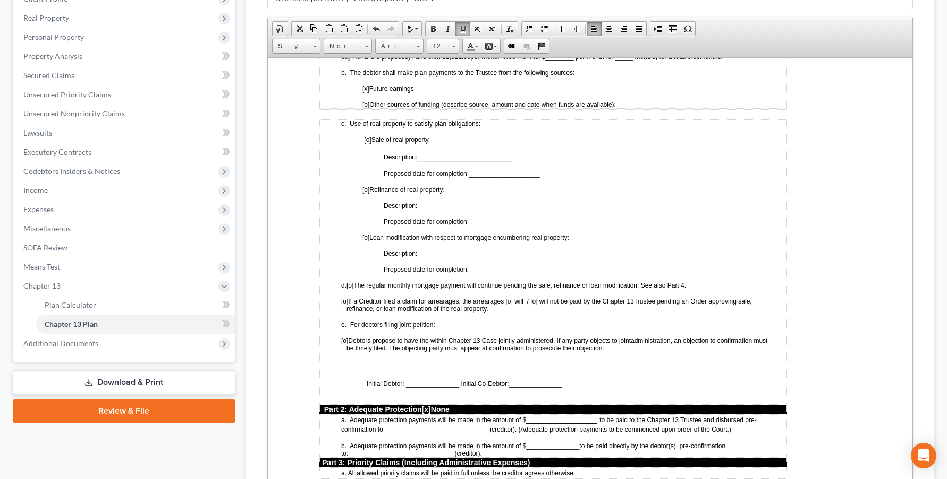
click at [462, 108] on td "a. The debtor shall pay to the Chapter 13 Trustee $ 2,630.00 monthly for 2 mont…" at bounding box center [552, 77] width 467 height 64
drag, startPoint x: 470, startPoint y: 111, endPoint x: 443, endPoint y: 112, distance: 27.6
click at [443, 60] on span "months starting on the first of the month following the filing of the petition.…" at bounding box center [555, 52] width 428 height 15
click at [467, 33] on span at bounding box center [462, 28] width 9 height 9
click at [597, 108] on span "[o] Other sources of funding (describe source, amount and date when funds are a…" at bounding box center [488, 103] width 253 height 7
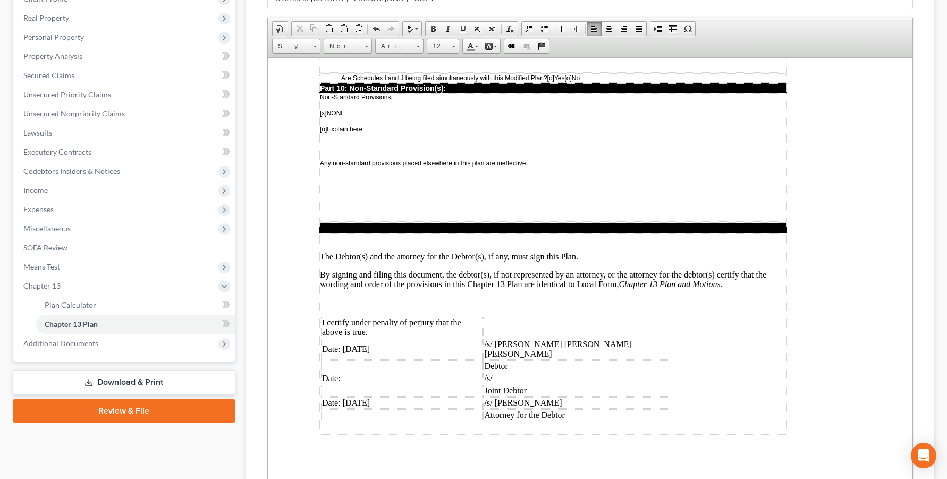
scroll to position [2869, 0]
drag, startPoint x: 490, startPoint y: 199, endPoint x: 354, endPoint y: 104, distance: 166.7
click at [455, 47] on span at bounding box center [453, 47] width 3 height 2
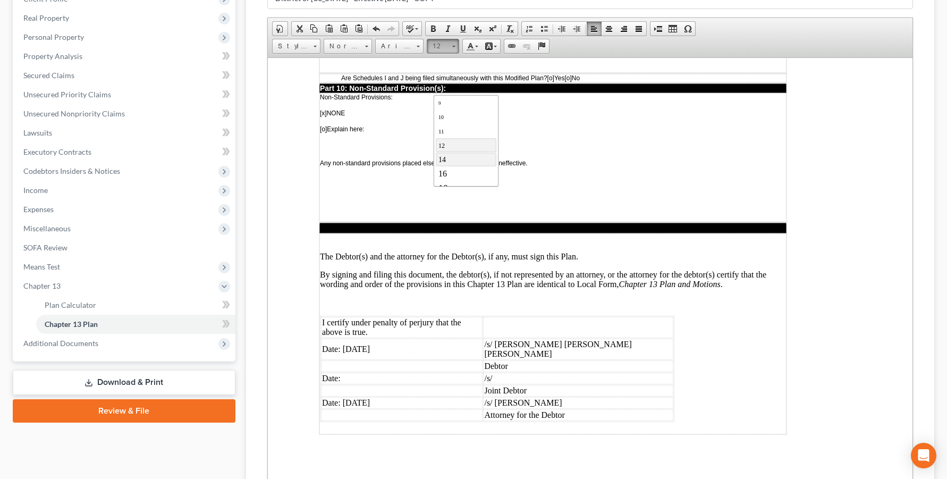
click at [483, 166] on link "14" at bounding box center [465, 159] width 61 height 14
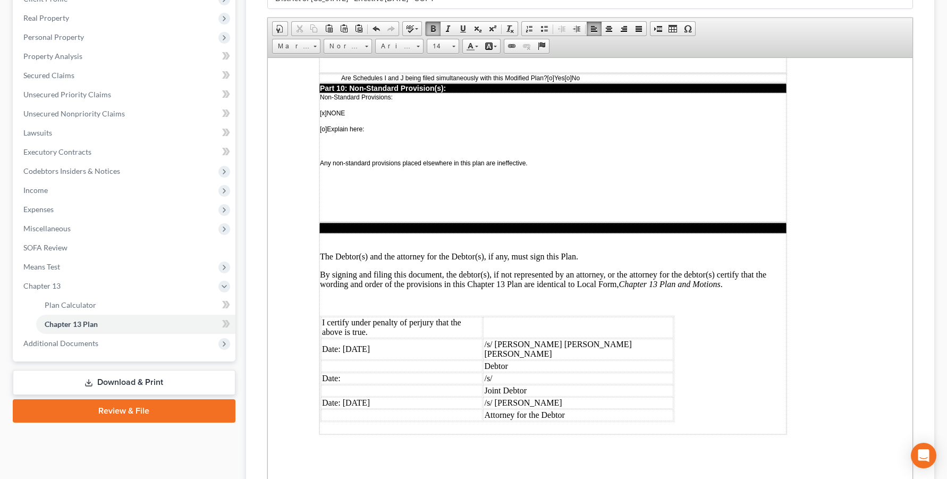
drag, startPoint x: 509, startPoint y: 184, endPoint x: 503, endPoint y: 183, distance: 6.1
click at [503, 45] on span "_________________________" at bounding box center [465, 41] width 89 height 7
drag, startPoint x: 509, startPoint y: 184, endPoint x: 420, endPoint y: 177, distance: 89.5
click at [420, 45] on span "Date of Plan being Modified: _________________________ ." at bounding box center [426, 40] width 171 height 9
click at [458, 54] on p "Explain below why the plan is being modified:" at bounding box center [552, 49] width 466 height 7
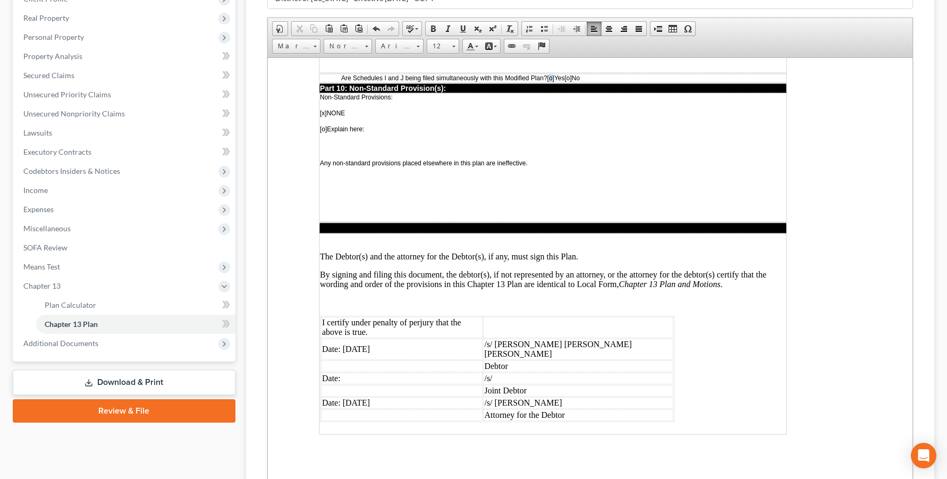
click at [554, 81] on span "[o]" at bounding box center [550, 77] width 7 height 7
drag, startPoint x: 403, startPoint y: 326, endPoint x: 349, endPoint y: 319, distance: 54.0
click at [349, 338] on td "Date: [DATE]" at bounding box center [401, 348] width 162 height 21
drag, startPoint x: 623, startPoint y: 388, endPoint x: 540, endPoint y: 385, distance: 83.0
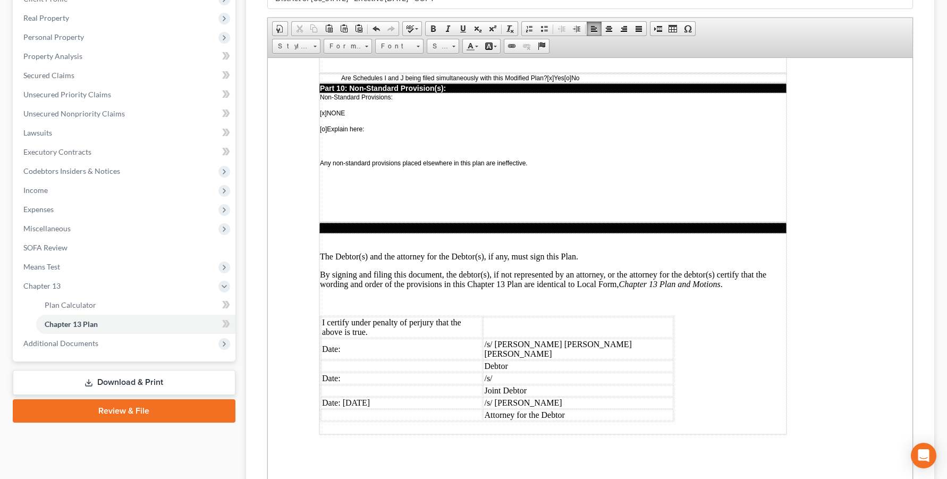
click at [540, 396] on td "/s/ [PERSON_NAME]" at bounding box center [577, 402] width 190 height 12
click at [575, 396] on td "/s/ [PERSON_NAME]" at bounding box center [577, 402] width 190 height 12
click at [574, 396] on td "/s/ [PERSON_NAME]" at bounding box center [577, 402] width 190 height 12
click at [623, 396] on td "/s/ [PERSON_NAME]" at bounding box center [577, 402] width 190 height 12
drag, startPoint x: 626, startPoint y: 390, endPoint x: 530, endPoint y: 385, distance: 96.9
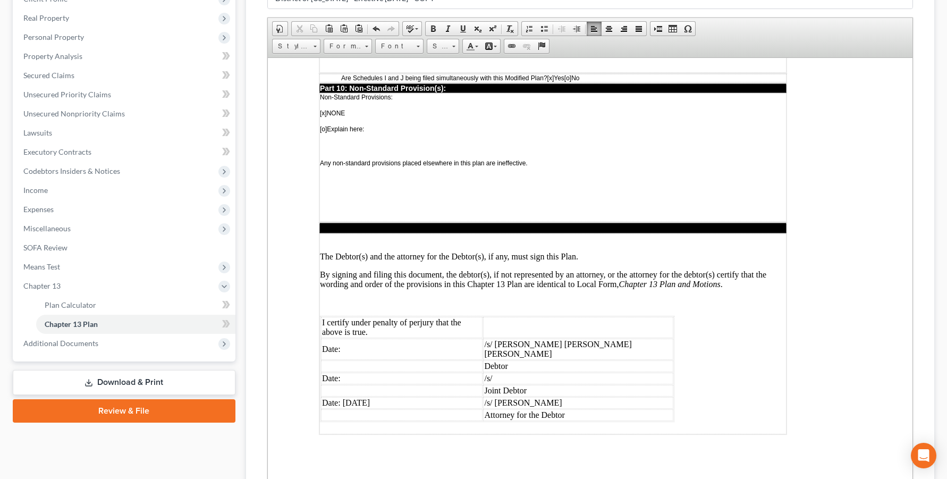
click at [530, 396] on tr "Date: [DATE] /s/ [PERSON_NAME]" at bounding box center [496, 402] width 352 height 12
drag, startPoint x: 571, startPoint y: 329, endPoint x: 534, endPoint y: 320, distance: 38.3
click at [534, 338] on td "/s/ [PERSON_NAME] [PERSON_NAME] [PERSON_NAME]" at bounding box center [577, 348] width 190 height 21
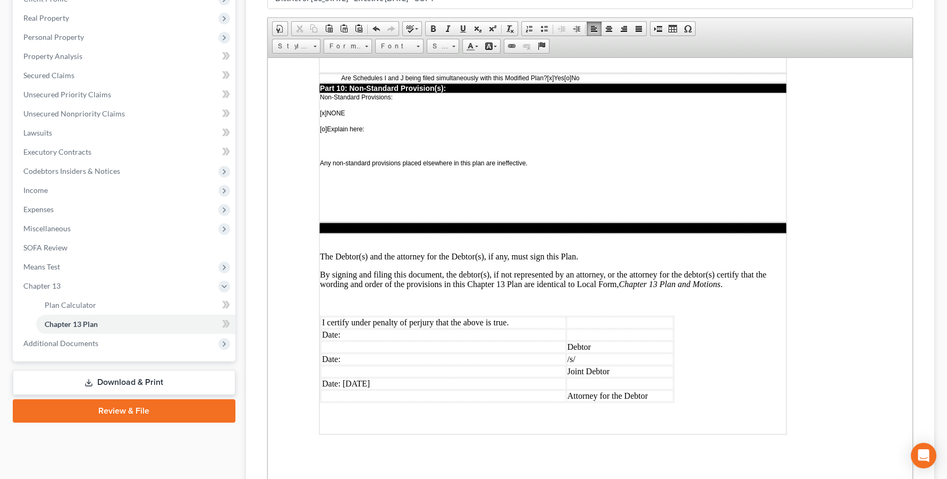
drag, startPoint x: 409, startPoint y: 366, endPoint x: 349, endPoint y: 362, distance: 60.1
click at [349, 377] on td "Date: [DATE]" at bounding box center [442, 383] width 245 height 12
click at [593, 353] on td "/s/" at bounding box center [619, 359] width 107 height 12
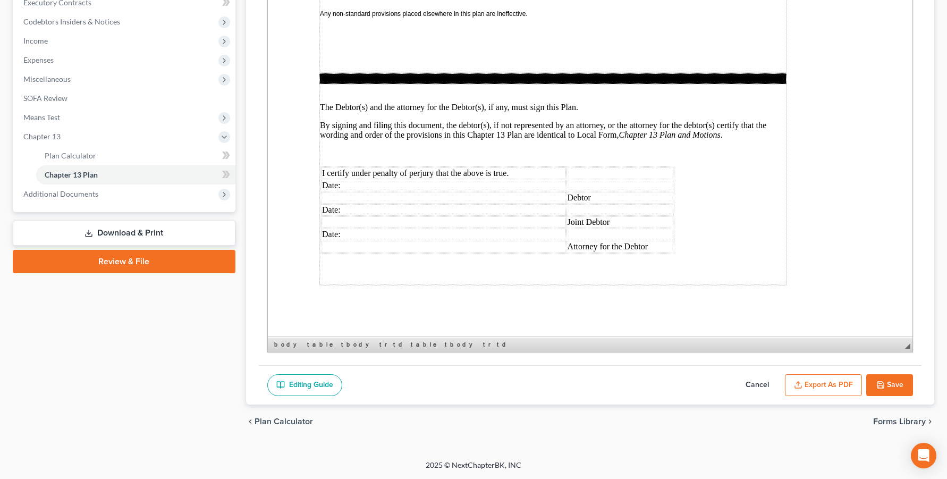
scroll to position [380, 0]
click at [876, 374] on button "Save" at bounding box center [889, 385] width 47 height 22
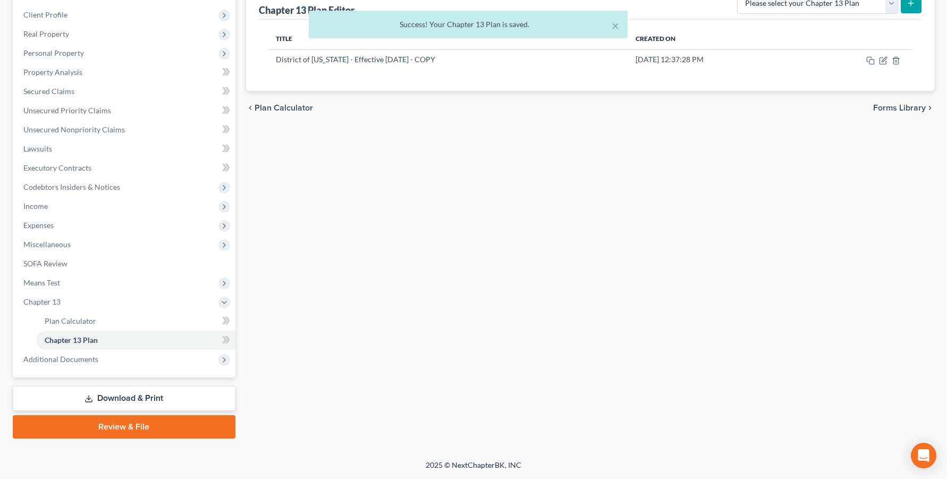
scroll to position [296, 0]
click at [75, 216] on span "Expenses" at bounding box center [125, 225] width 220 height 19
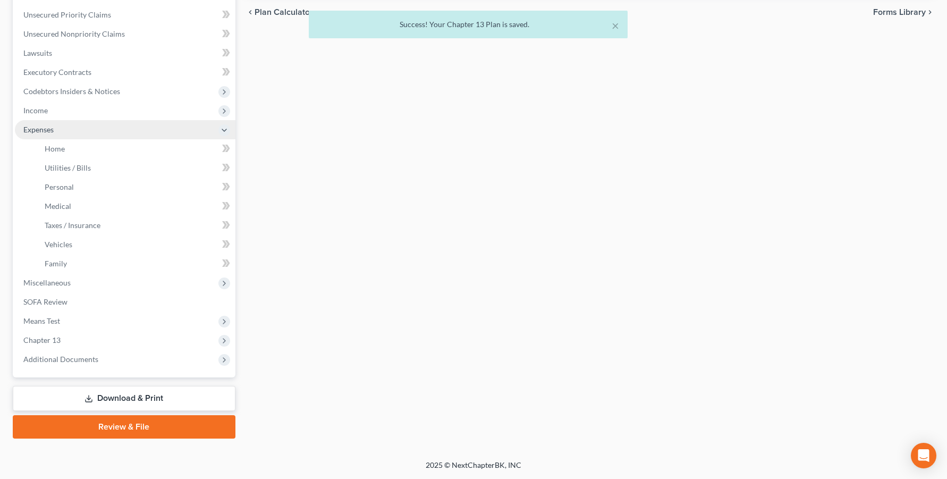
scroll to position [380, 0]
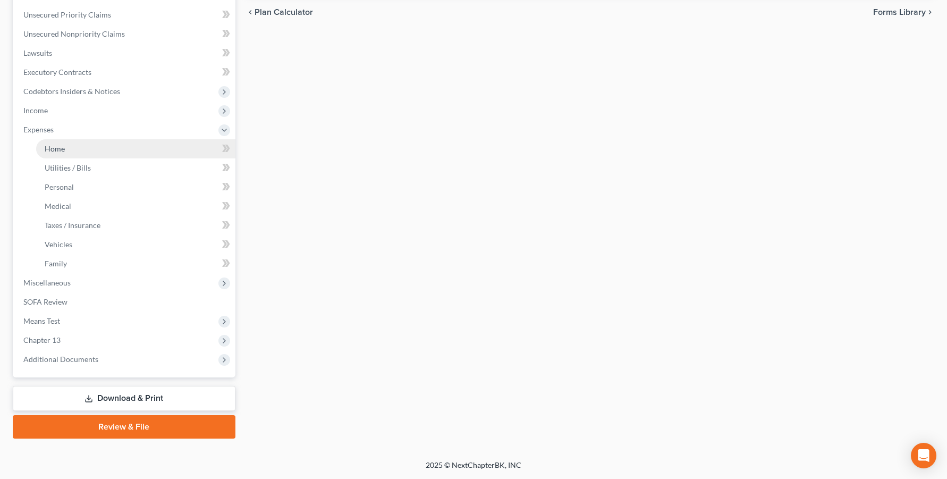
click at [81, 139] on link "Home" at bounding box center [135, 148] width 199 height 19
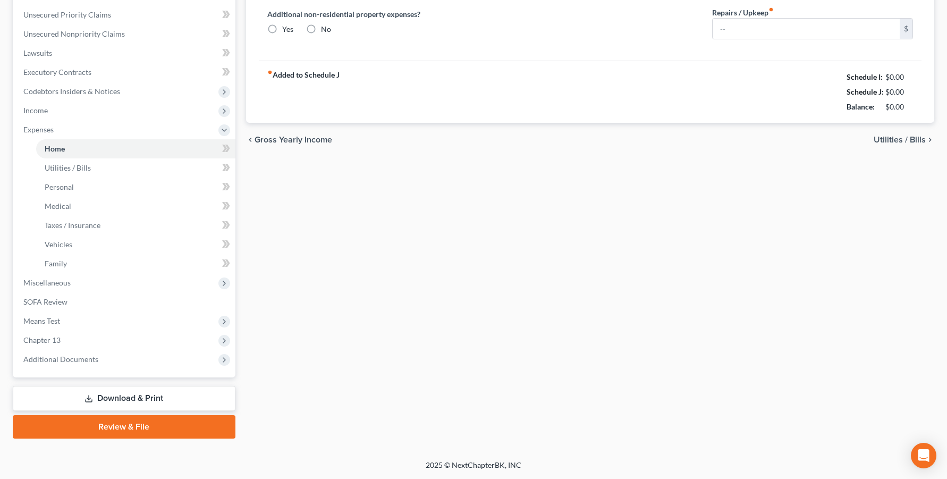
type input "2,636.69"
type input "0.00"
radio input "true"
type input "0.00"
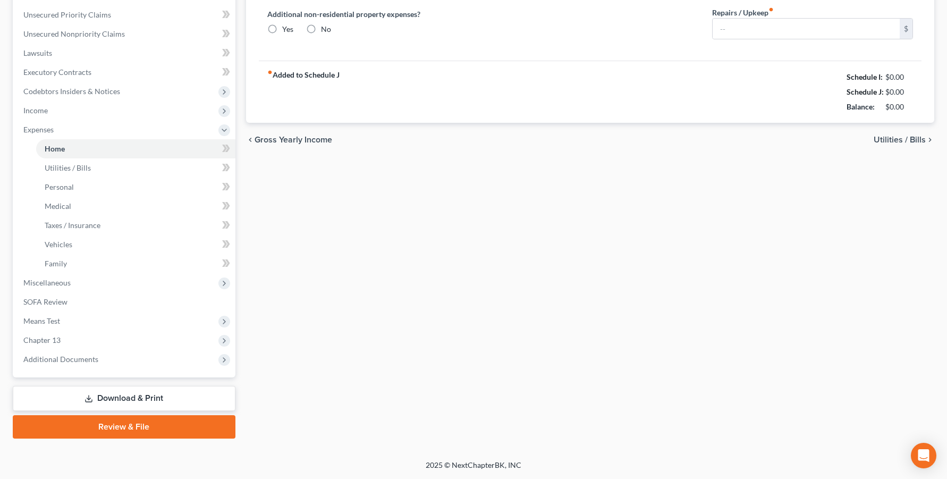
type input "0.00"
type input "50.00"
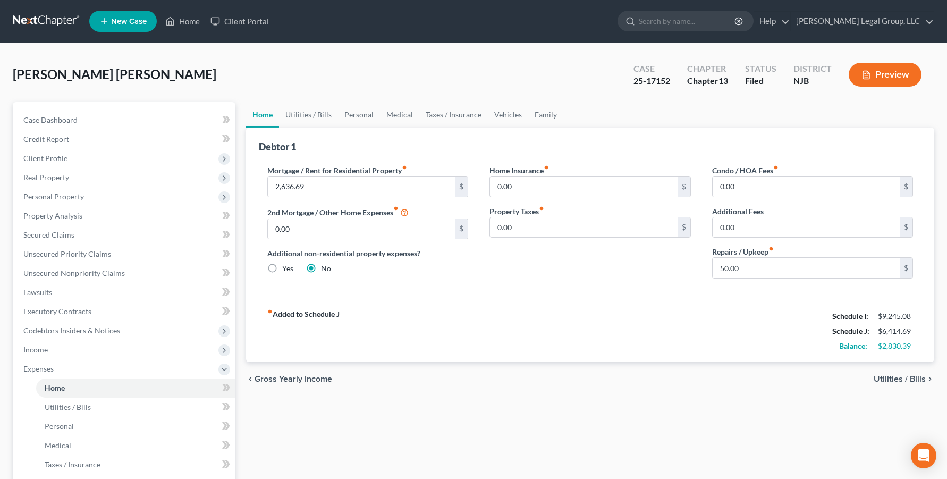
click at [871, 87] on button "Preview" at bounding box center [884, 75] width 73 height 24
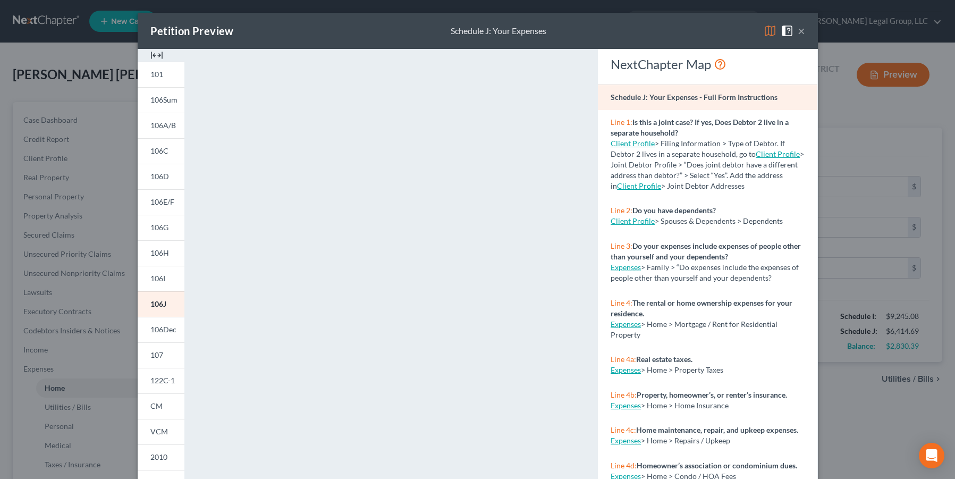
click at [818, 43] on div "Petition Preview Schedule J: Your Expenses ×" at bounding box center [478, 31] width 680 height 36
click at [805, 37] on button "×" at bounding box center [800, 30] width 7 height 13
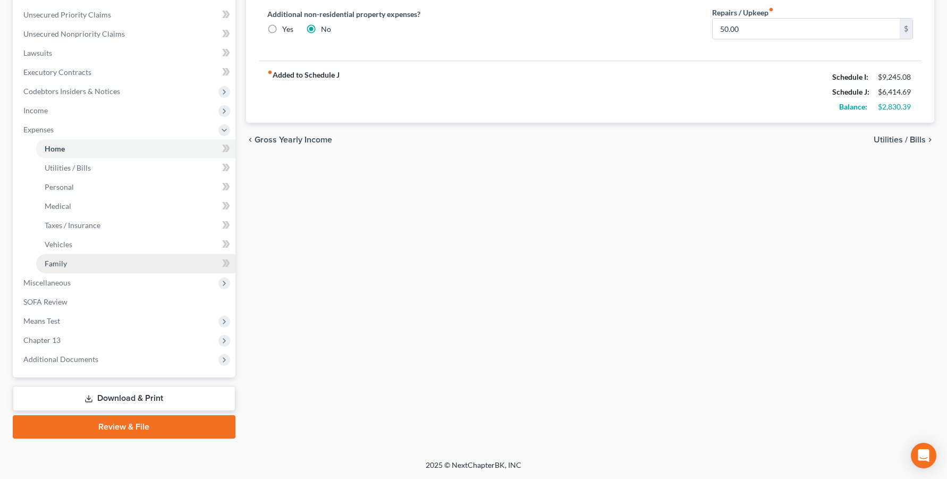
scroll to position [372, 0]
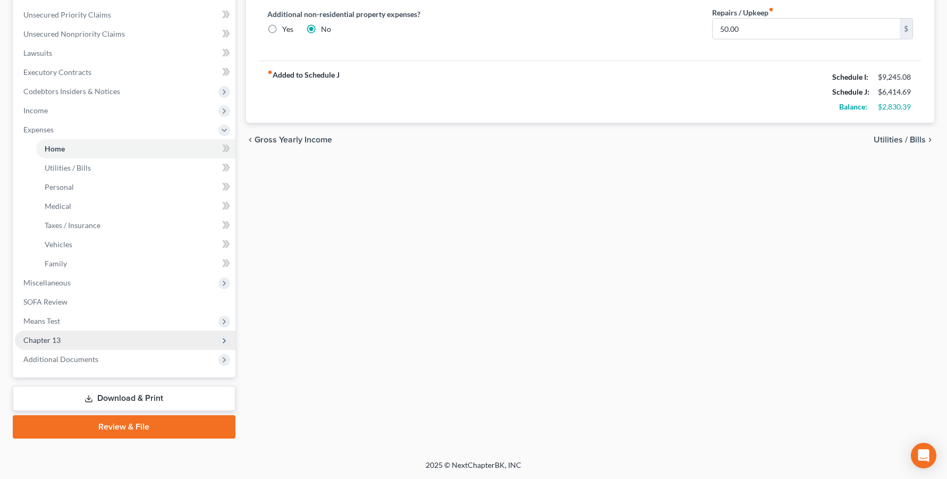
click at [111, 344] on span "Chapter 13" at bounding box center [125, 339] width 220 height 19
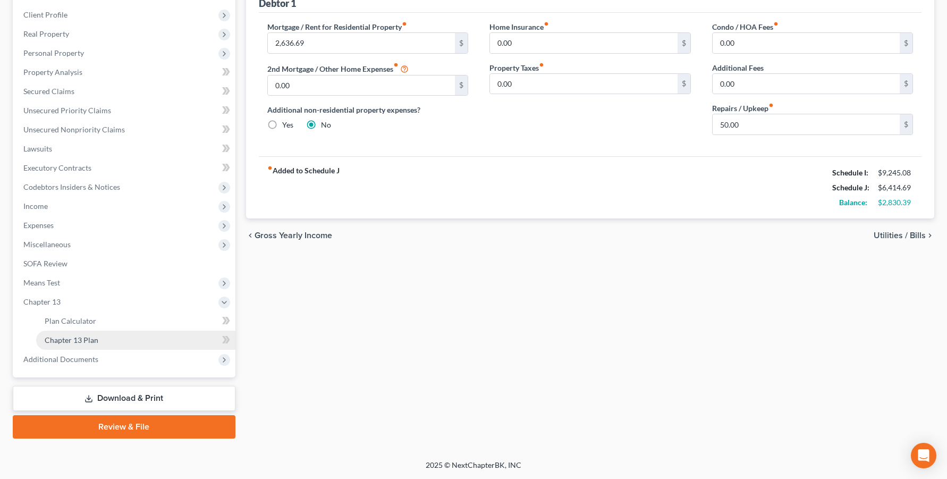
click at [135, 330] on link "Chapter 13 Plan" at bounding box center [135, 339] width 199 height 19
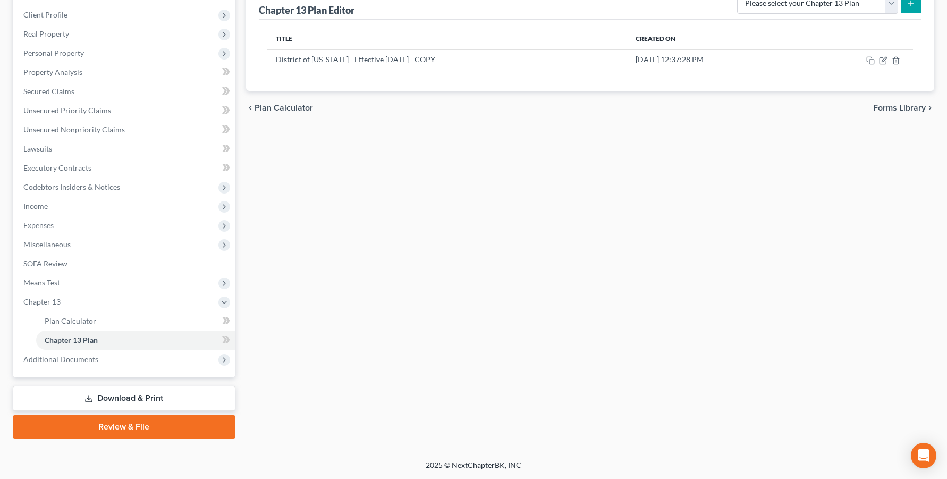
scroll to position [296, 0]
click at [92, 311] on link "Plan Calculator" at bounding box center [135, 320] width 199 height 19
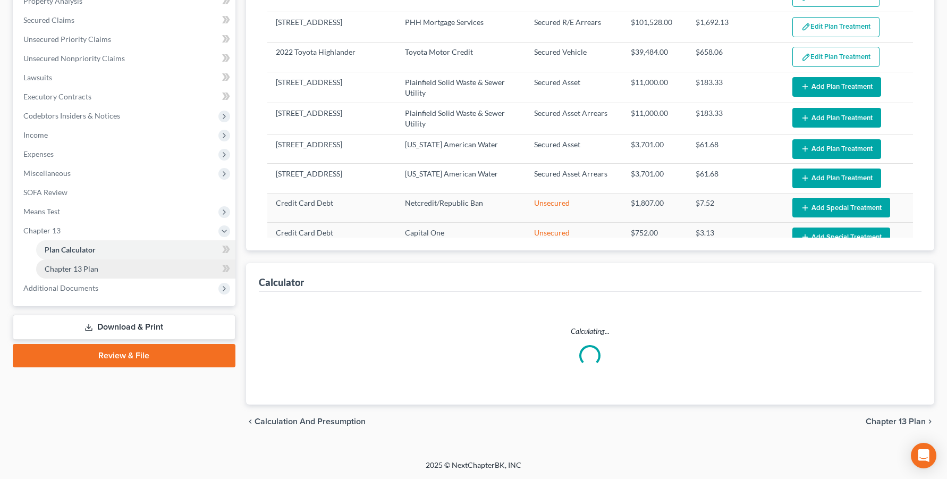
select select "59"
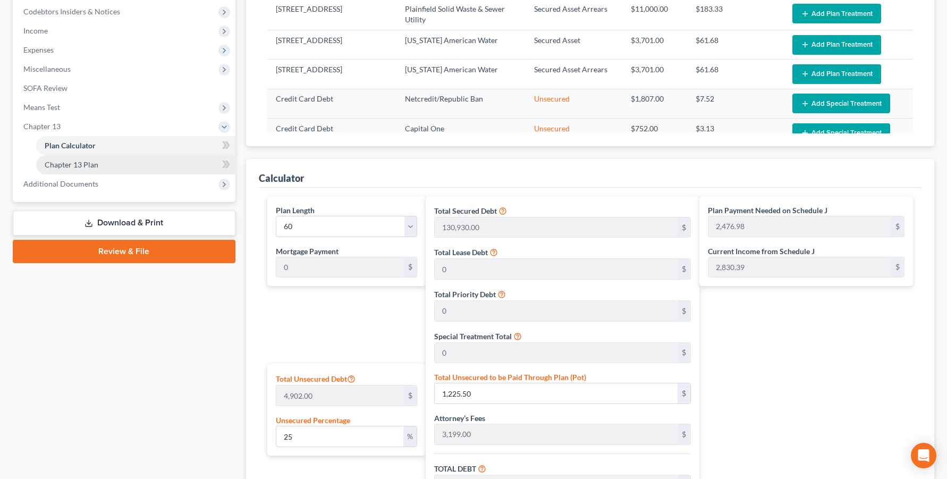
click at [98, 169] on span "Chapter 13 Plan" at bounding box center [72, 164] width 54 height 9
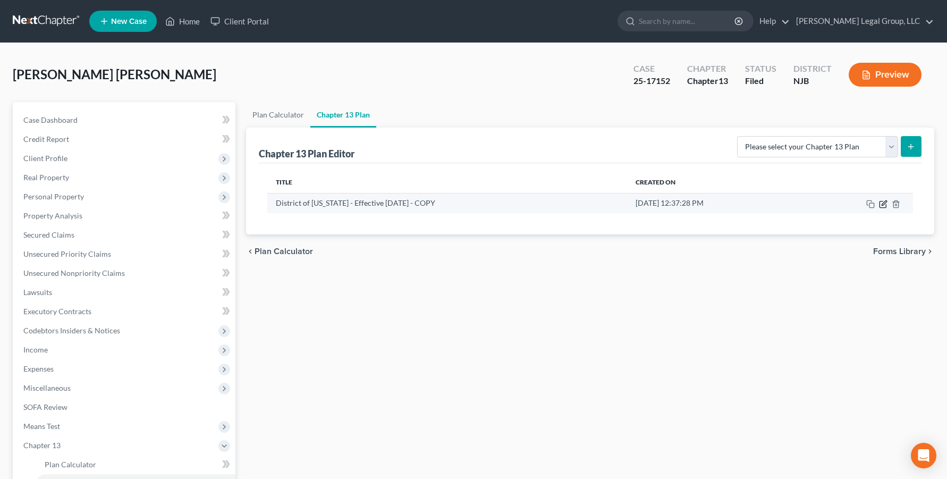
click at [879, 208] on icon "button" at bounding box center [883, 204] width 9 height 9
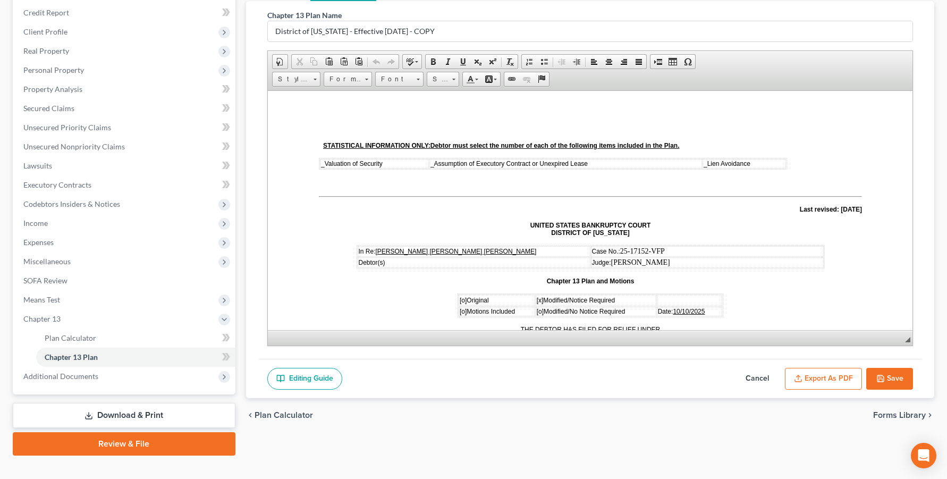
scroll to position [213, 0]
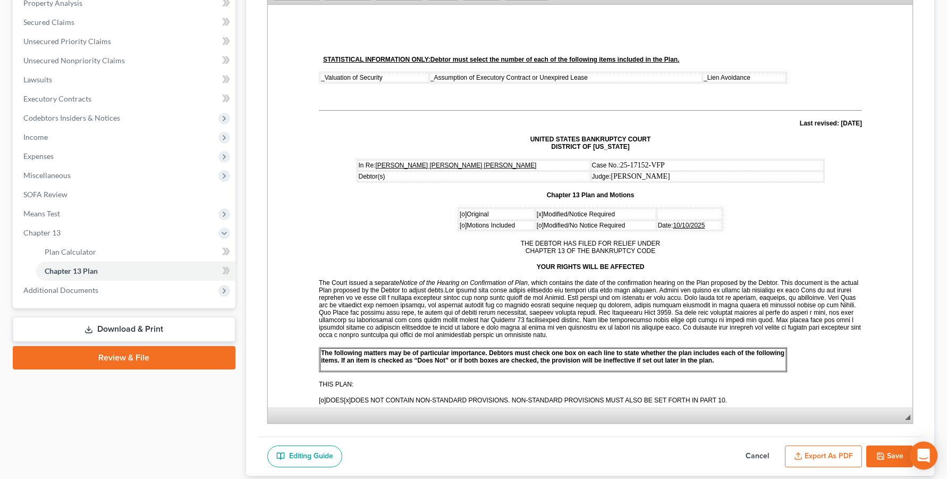
drag, startPoint x: 898, startPoint y: 295, endPoint x: 929, endPoint y: 448, distance: 156.2
click at [931, 455] on body "Home New Case Client Portal [PERSON_NAME] Legal Group, LLC [EMAIL_ADDRESS][DOMA…" at bounding box center [473, 168] width 947 height 762
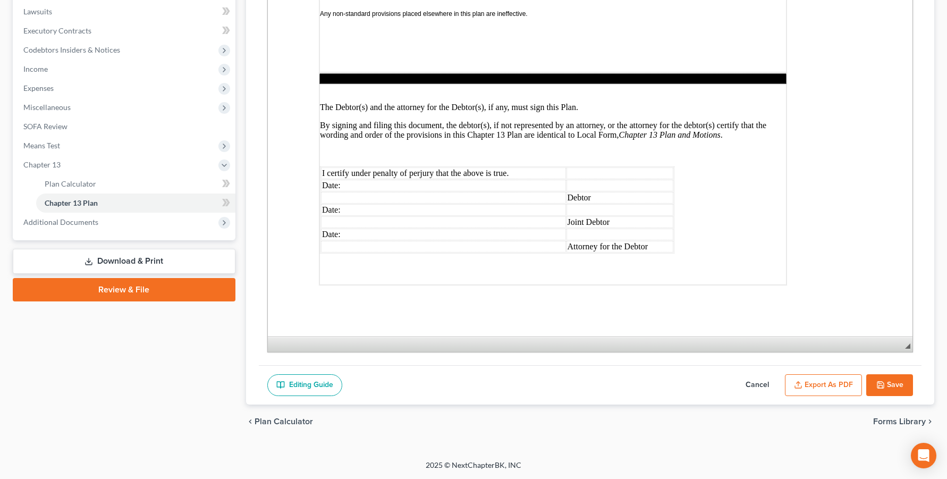
scroll to position [352, 0]
click at [883, 374] on button "Save" at bounding box center [889, 385] width 47 height 22
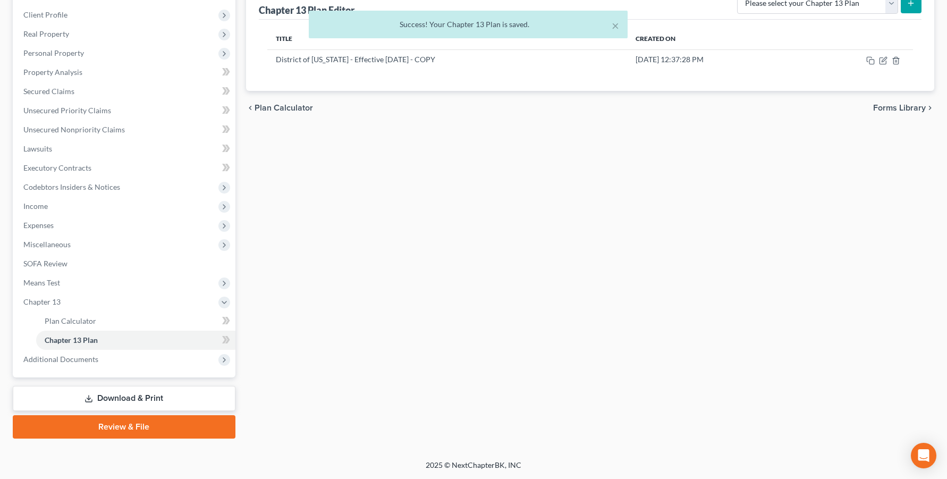
scroll to position [31, 0]
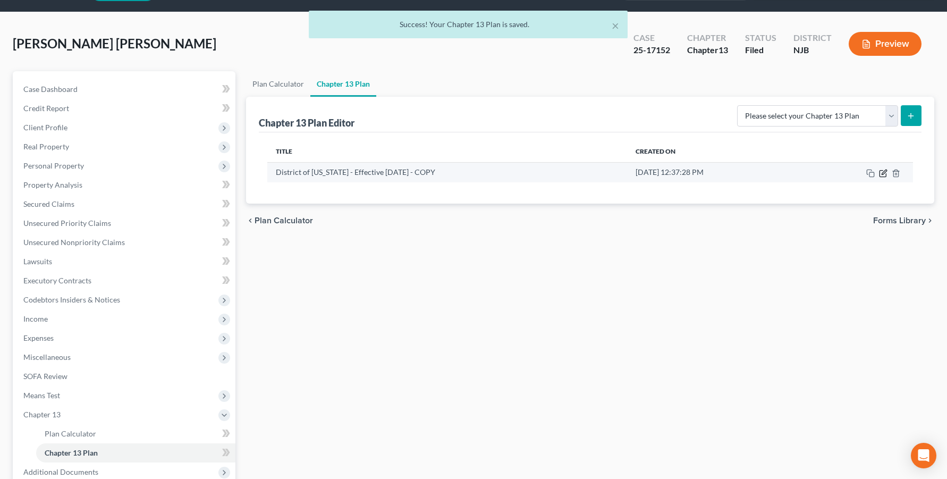
click at [879, 177] on icon "button" at bounding box center [883, 173] width 9 height 9
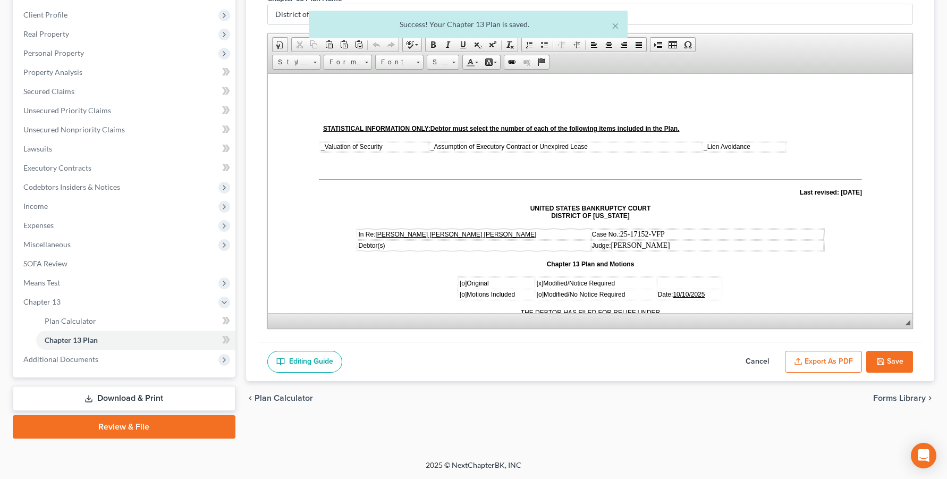
scroll to position [243, 0]
click at [785, 351] on button "Export as PDF" at bounding box center [823, 362] width 77 height 22
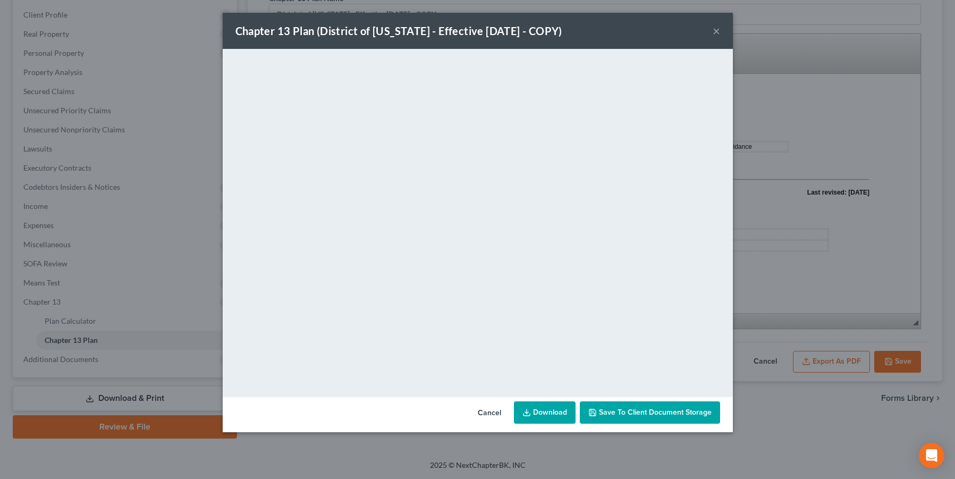
click at [556, 423] on link "Download" at bounding box center [545, 412] width 62 height 22
click at [506, 423] on button "Cancel" at bounding box center [489, 412] width 40 height 21
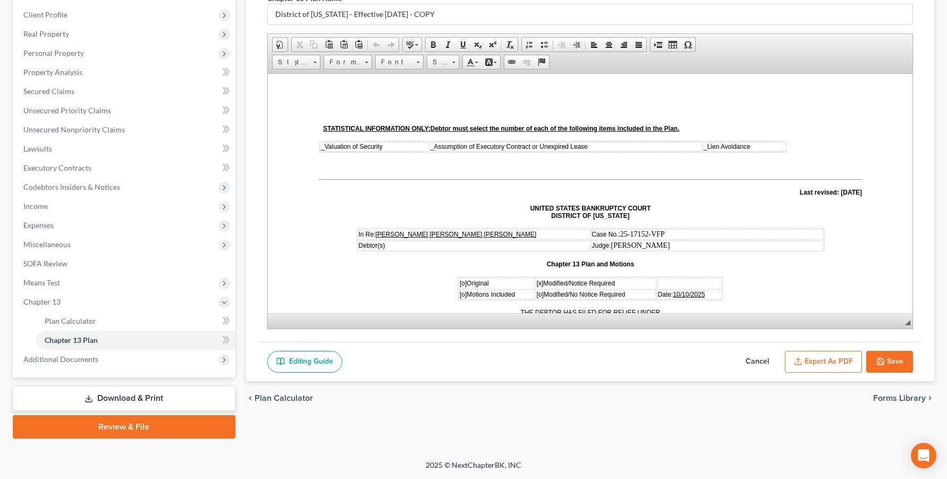
click at [118, 411] on link "Download & Print" at bounding box center [124, 398] width 223 height 25
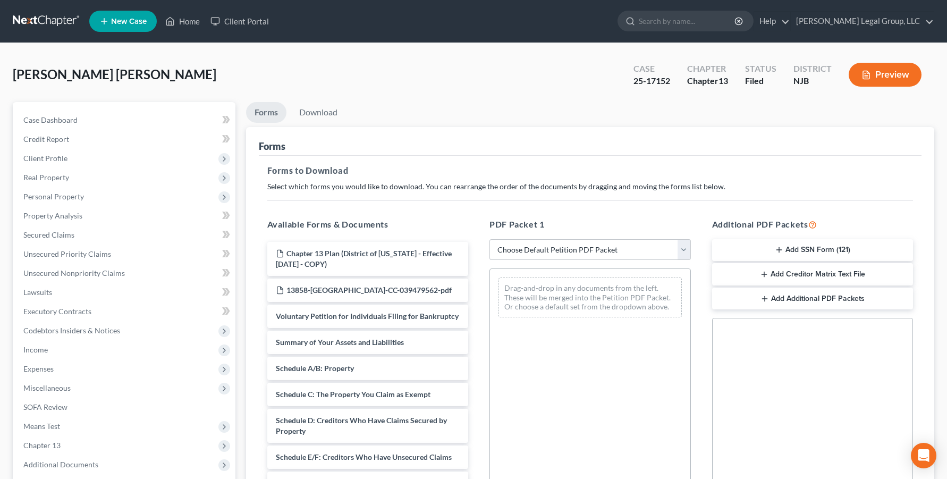
scroll to position [106, 0]
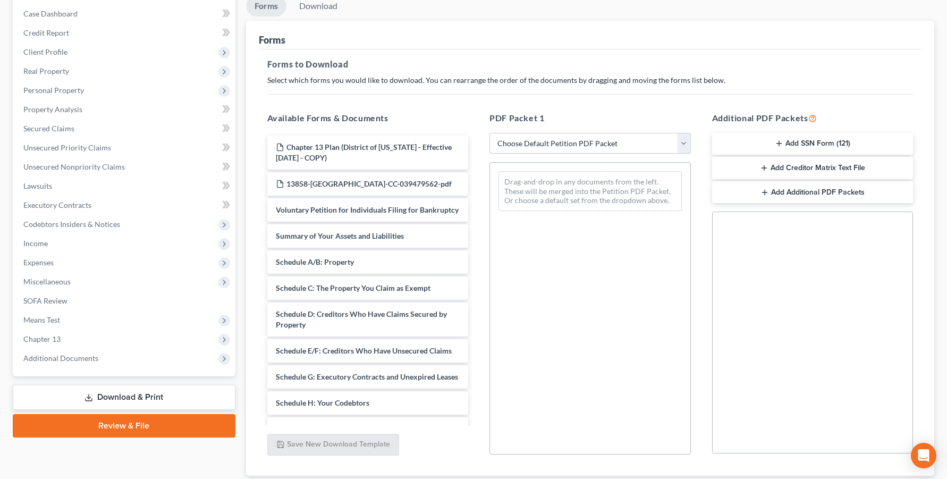
click at [675, 154] on select "Choose Default Petition PDF Packet Complete Bankruptcy Petition (all forms and …" at bounding box center [589, 143] width 201 height 21
select select "2"
click at [491, 154] on select "Choose Default Petition PDF Packet Complete Bankruptcy Petition (all forms and …" at bounding box center [589, 143] width 201 height 21
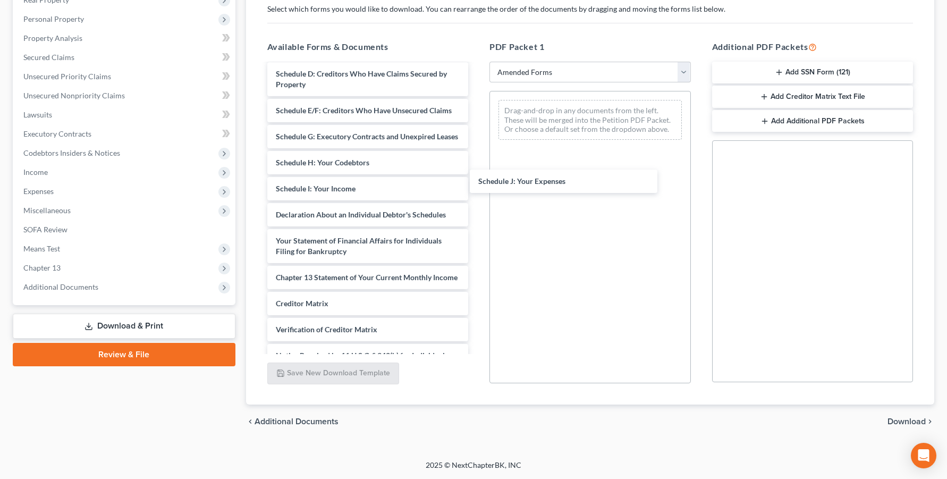
drag, startPoint x: 356, startPoint y: 282, endPoint x: 549, endPoint y: 183, distance: 216.9
click at [477, 181] on div "Schedule J: Your Expenses Voluntary Petition for Individuals Filing for Bankrup…" at bounding box center [368, 181] width 218 height 446
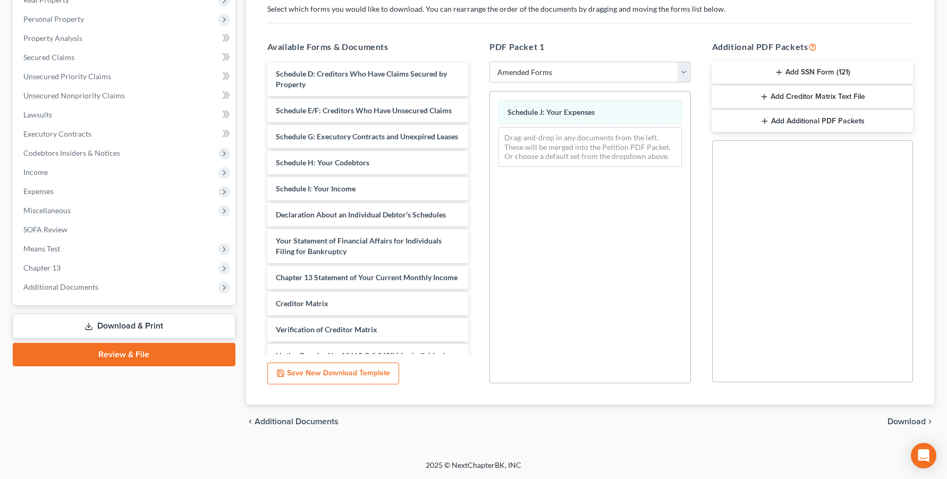
click at [893, 417] on span "Download" at bounding box center [906, 421] width 38 height 9
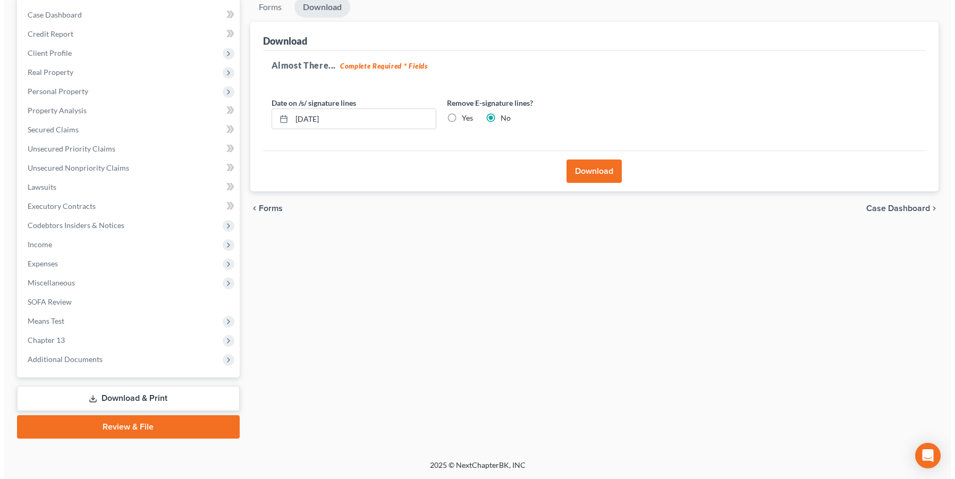
scroll to position [196, 0]
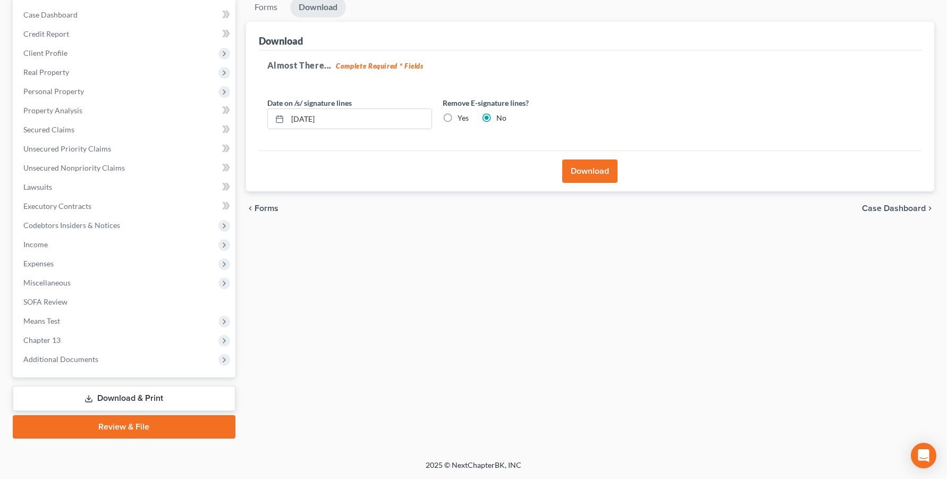
click at [594, 159] on button "Download" at bounding box center [589, 170] width 55 height 23
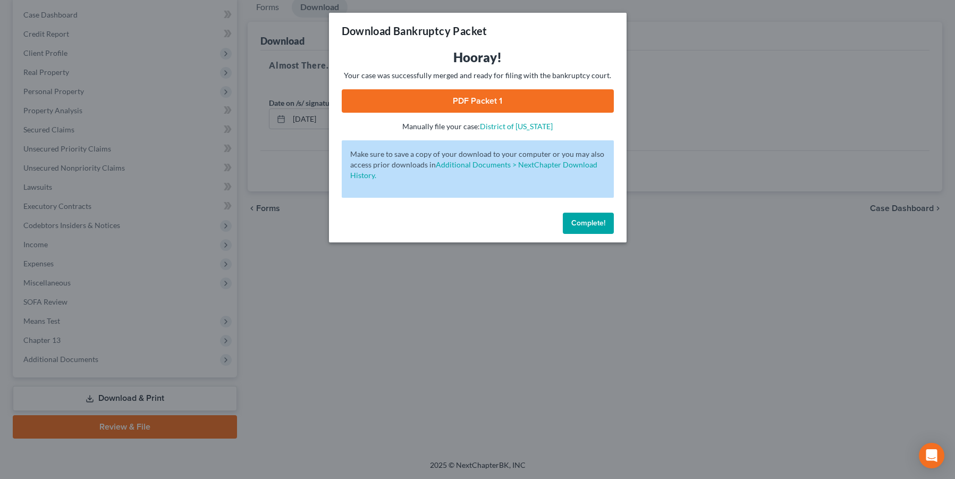
click at [524, 113] on link "PDF Packet 1" at bounding box center [478, 100] width 272 height 23
